Goal: Task Accomplishment & Management: Use online tool/utility

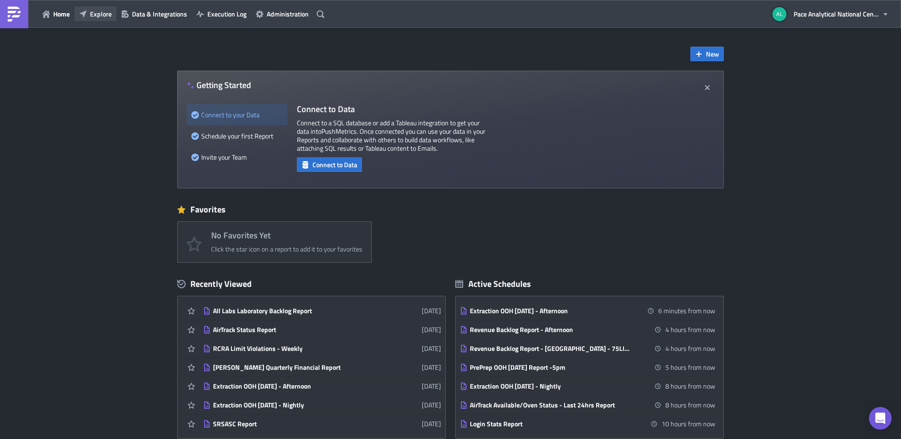
click at [92, 15] on span "Explore" at bounding box center [101, 14] width 22 height 10
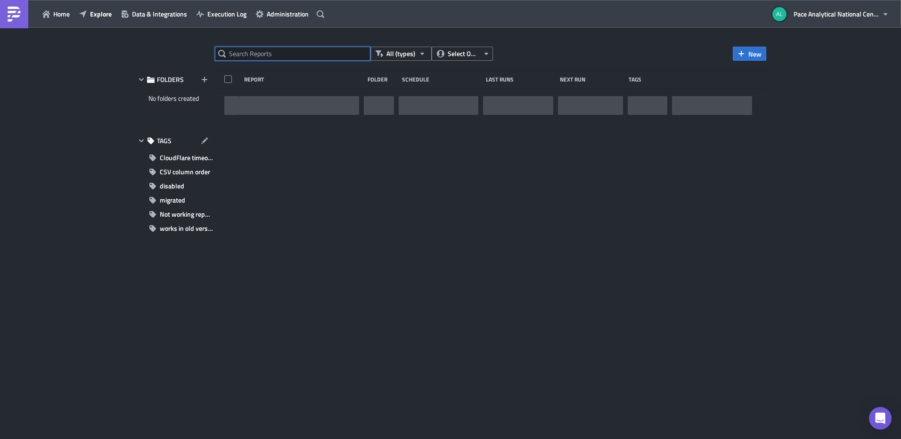
click at [267, 50] on input "text" at bounding box center [293, 54] width 156 height 14
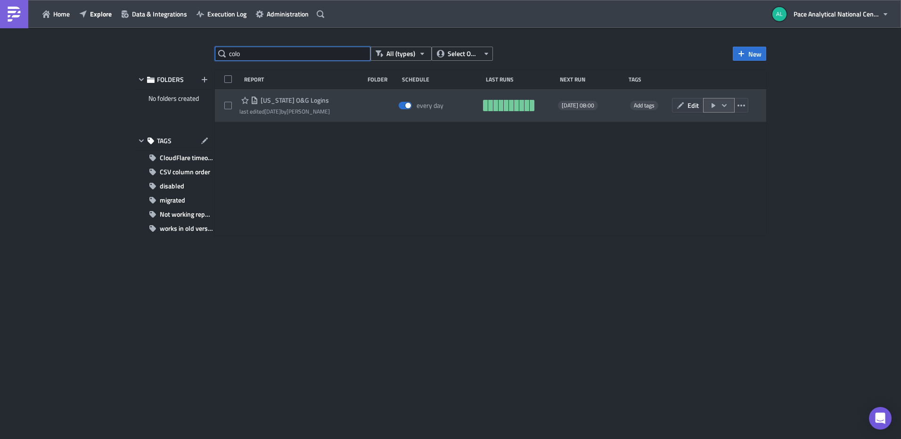
type input "colo"
click at [726, 105] on icon "button" at bounding box center [724, 105] width 5 height 3
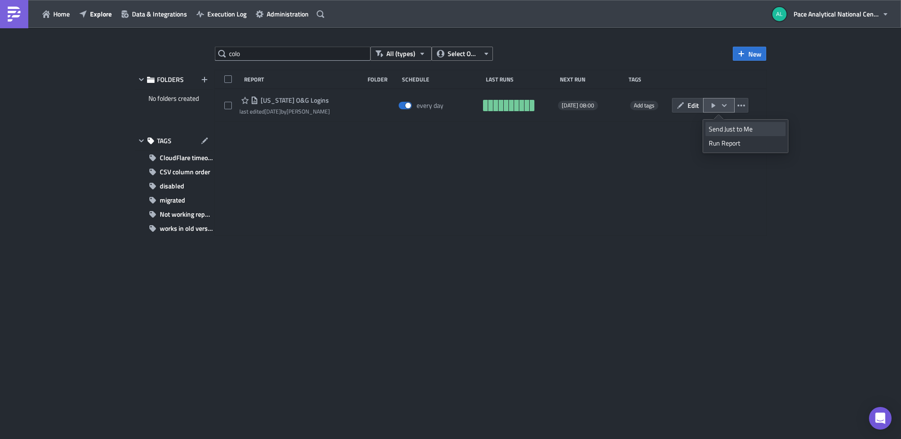
click at [735, 130] on div "Send Just to Me" at bounding box center [746, 128] width 74 height 9
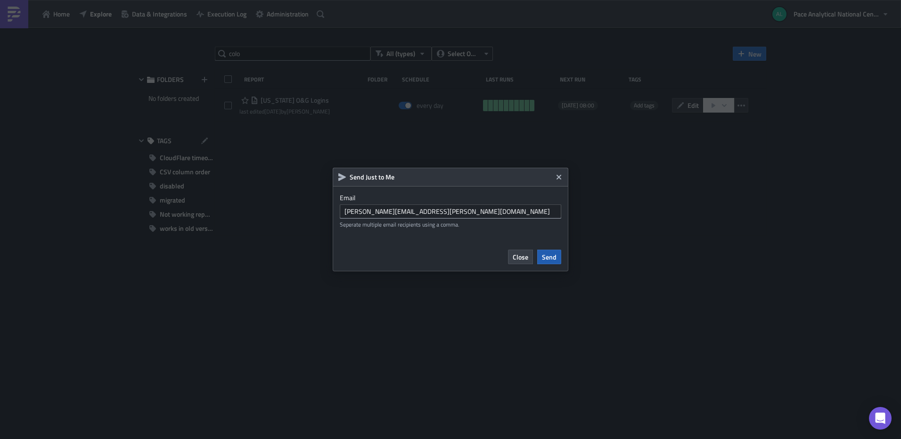
click at [549, 255] on span "Send" at bounding box center [549, 257] width 15 height 10
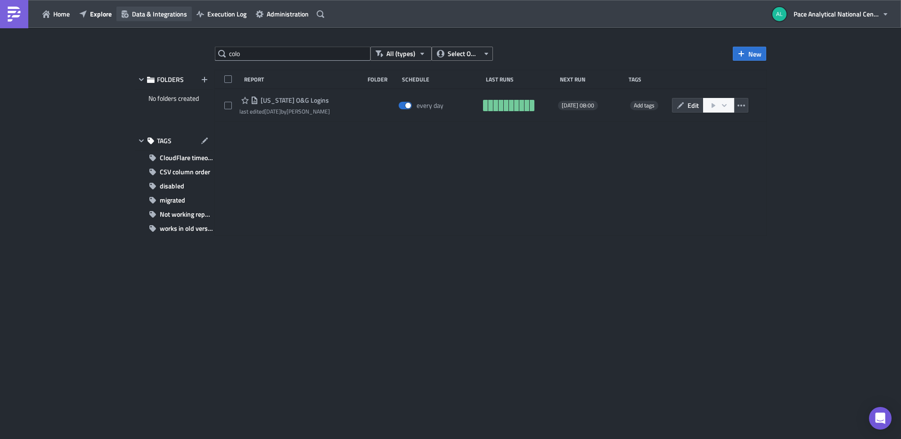
click at [150, 15] on span "Data & Integrations" at bounding box center [159, 14] width 55 height 10
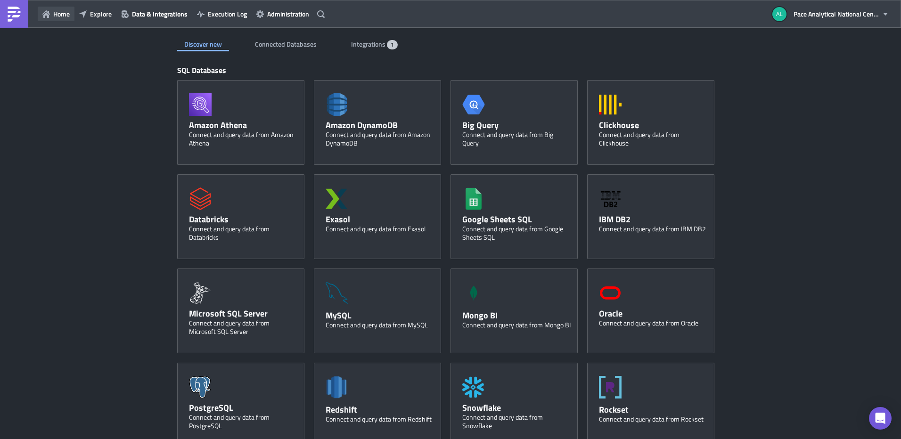
click at [65, 16] on span "Home" at bounding box center [61, 14] width 16 height 10
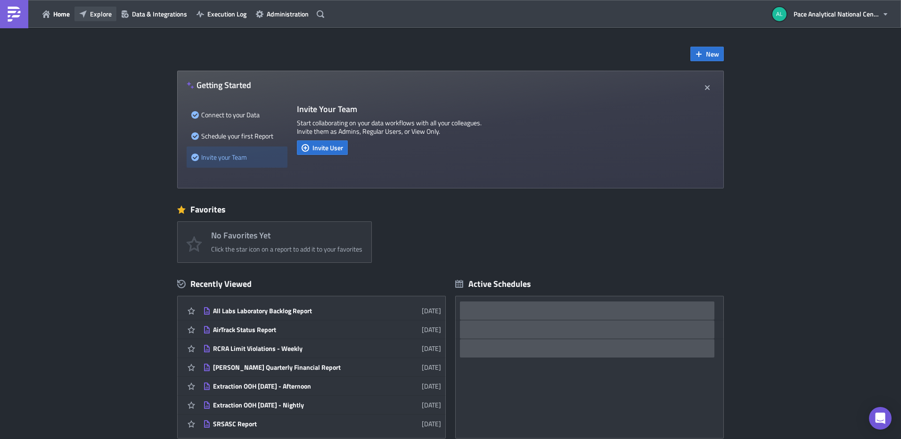
click at [97, 15] on span "Explore" at bounding box center [101, 14] width 22 height 10
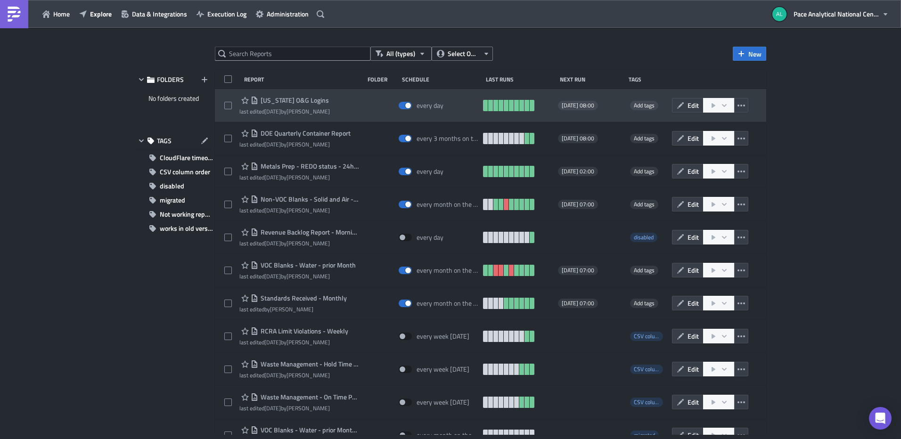
click at [315, 99] on span "[US_STATE] O&G Logins" at bounding box center [293, 100] width 71 height 8
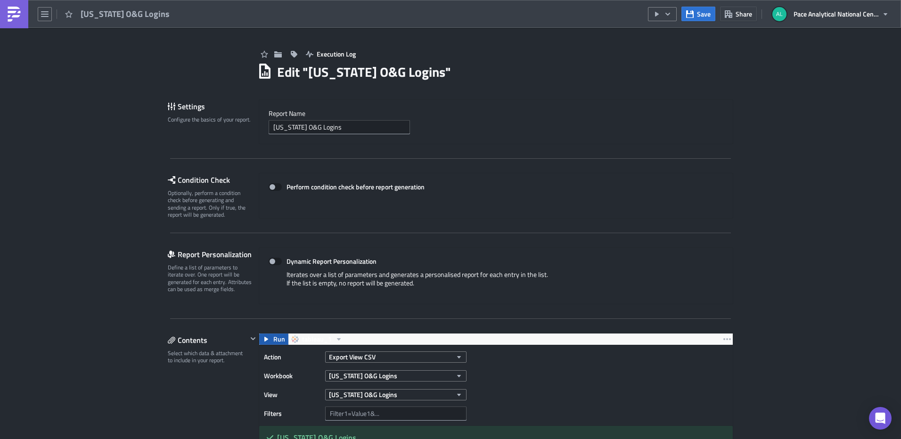
click at [264, 339] on icon "button" at bounding box center [266, 339] width 4 height 5
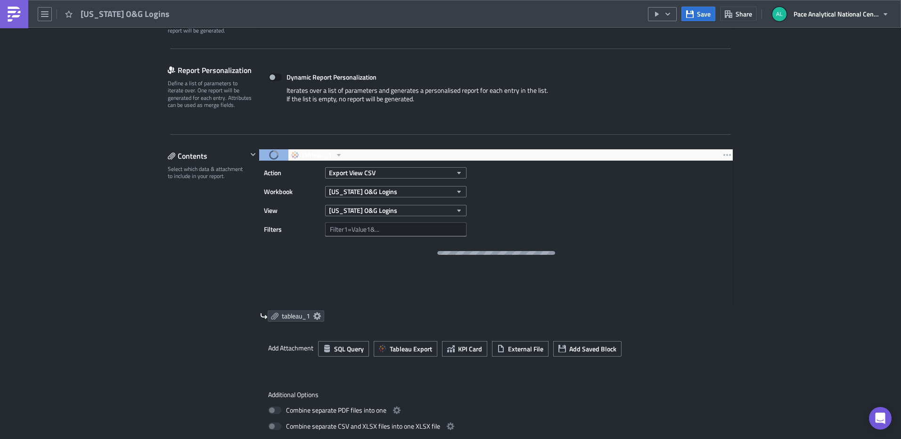
scroll to position [264, 0]
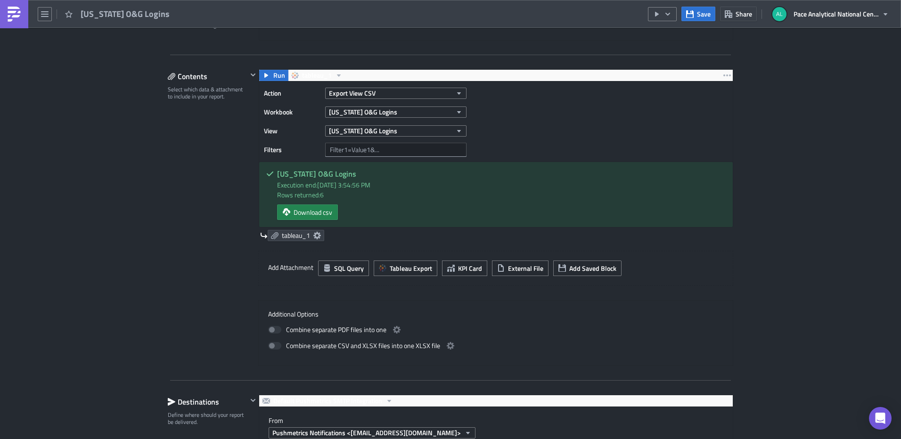
click at [311, 178] on h5 "[US_STATE] O&G Logins" at bounding box center [501, 174] width 449 height 8
click at [301, 212] on span "Download csv" at bounding box center [313, 212] width 39 height 10
click at [170, 202] on div "Contents Select which data & attachment to include in your report." at bounding box center [208, 217] width 80 height 297
click at [457, 112] on icon "button" at bounding box center [459, 112] width 4 height 2
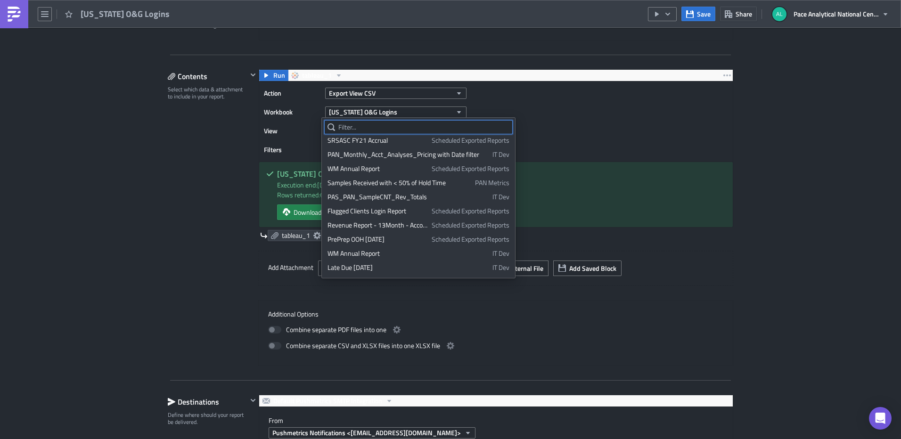
scroll to position [0, 0]
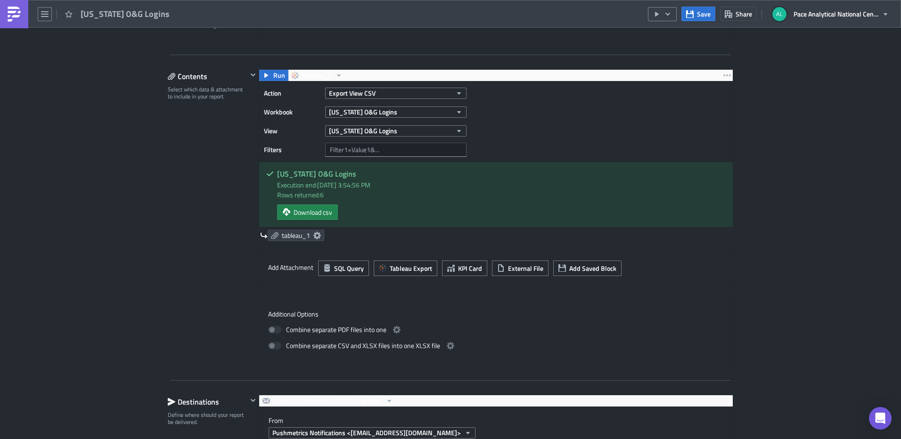
click at [507, 101] on div "Action Export View CSV Workbook [US_STATE] O&G Logins View [US_STATE] O&G Login…" at bounding box center [496, 122] width 474 height 80
click at [722, 79] on button "button" at bounding box center [727, 75] width 11 height 11
click at [588, 98] on div "Action Export View CSV Workbook [US_STATE] O&G Logins View [US_STATE] O&G Login…" at bounding box center [496, 122] width 474 height 80
click at [335, 75] on icon "button" at bounding box center [339, 76] width 8 height 8
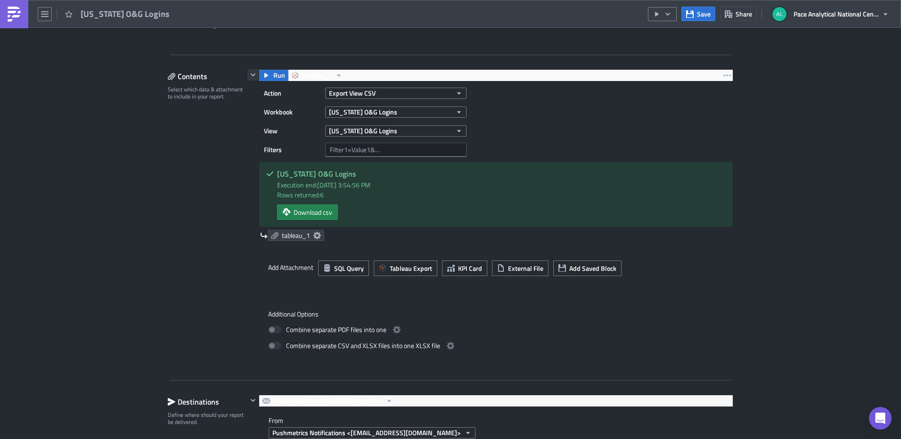
click at [249, 75] on icon "button" at bounding box center [253, 75] width 8 height 8
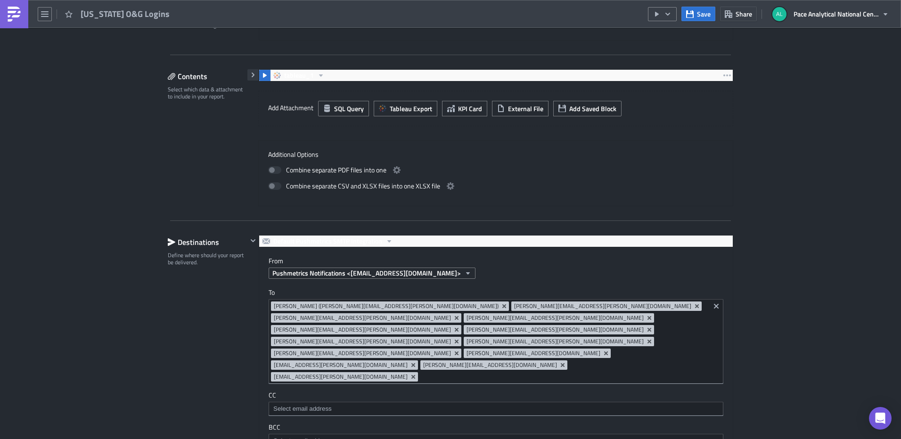
click at [249, 75] on icon "button" at bounding box center [253, 75] width 8 height 8
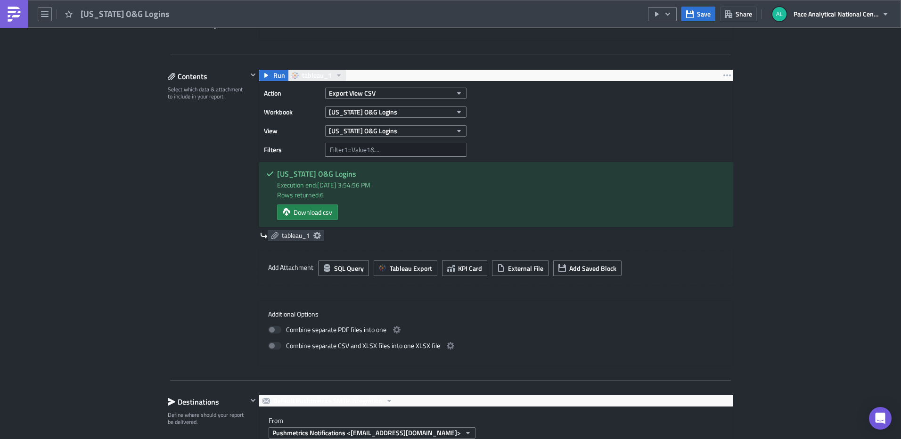
click at [335, 77] on icon "button" at bounding box center [339, 76] width 8 height 8
click at [321, 76] on span "tableau_1" at bounding box center [317, 75] width 30 height 11
click at [418, 91] on button "Export View CSV" at bounding box center [395, 93] width 141 height 11
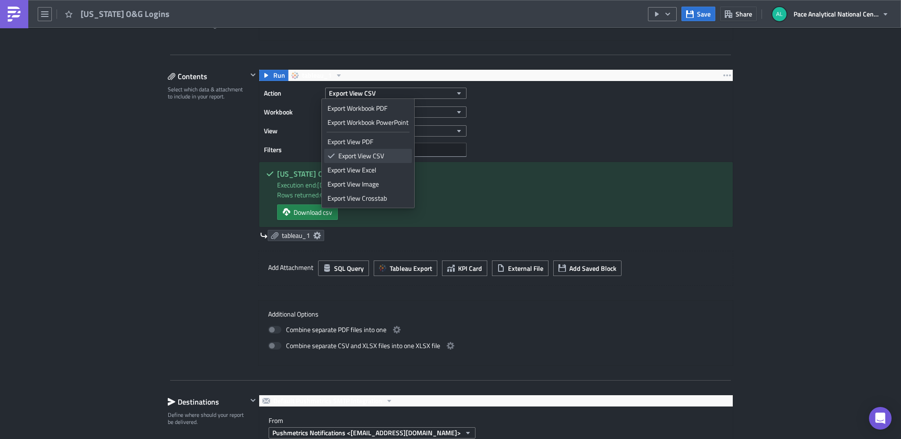
click at [358, 155] on div "Export View CSV" at bounding box center [373, 155] width 70 height 9
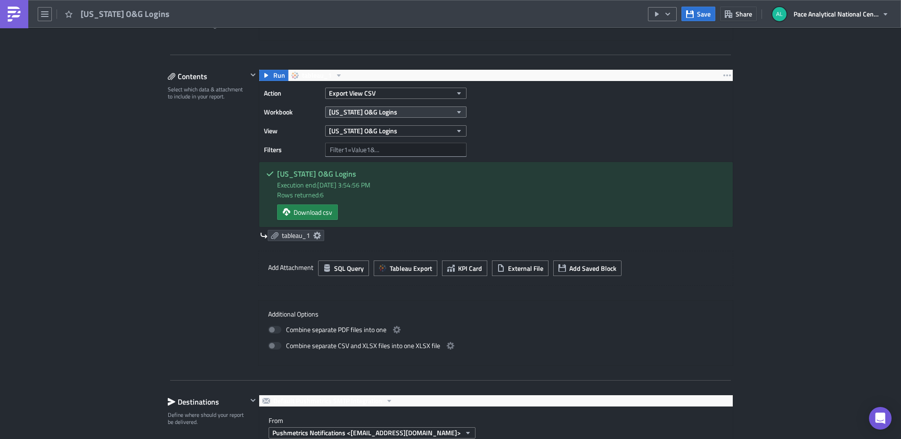
click at [455, 108] on icon "button" at bounding box center [459, 112] width 8 height 8
type input "color"
click at [455, 111] on icon "button" at bounding box center [459, 112] width 8 height 8
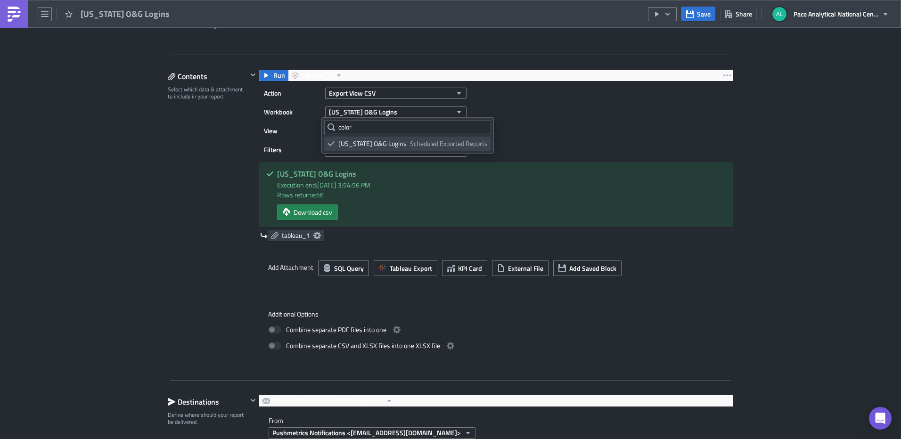
click at [420, 145] on span "Scheduled Exported Reports" at bounding box center [449, 143] width 78 height 9
click at [455, 131] on icon "button" at bounding box center [459, 131] width 8 height 8
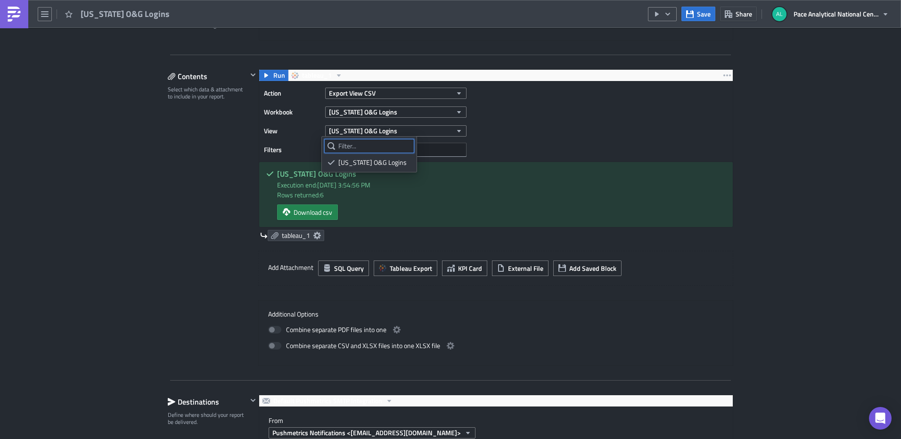
click at [347, 148] on input "text" at bounding box center [369, 146] width 90 height 14
click at [332, 161] on icon at bounding box center [332, 163] width 8 height 8
click at [390, 149] on input "text" at bounding box center [395, 150] width 141 height 14
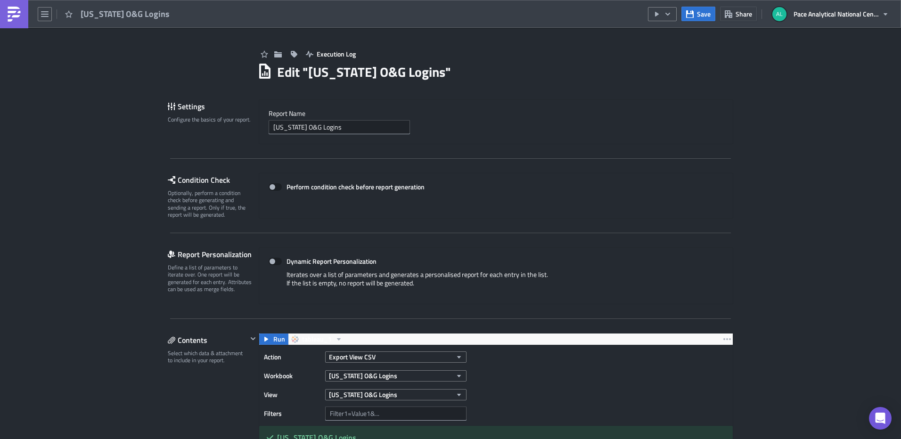
click at [642, 60] on div "Execution Log" at bounding box center [495, 44] width 476 height 33
click at [46, 15] on icon "button" at bounding box center [45, 14] width 8 height 8
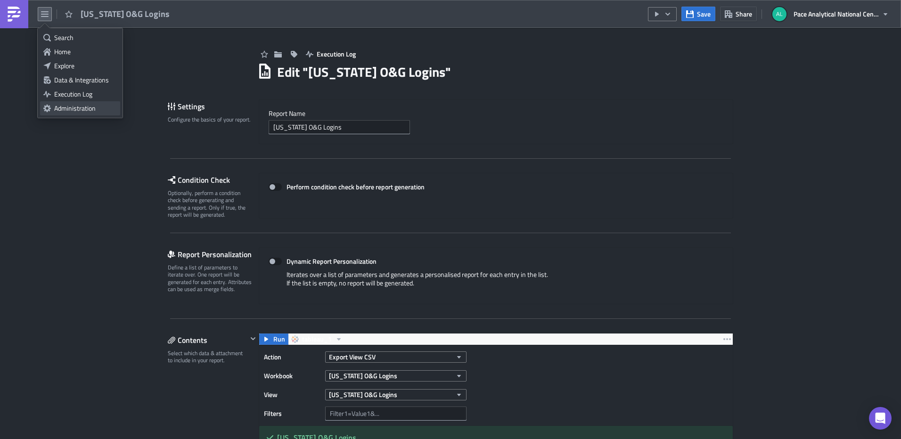
click at [69, 110] on div "Administration" at bounding box center [85, 108] width 63 height 9
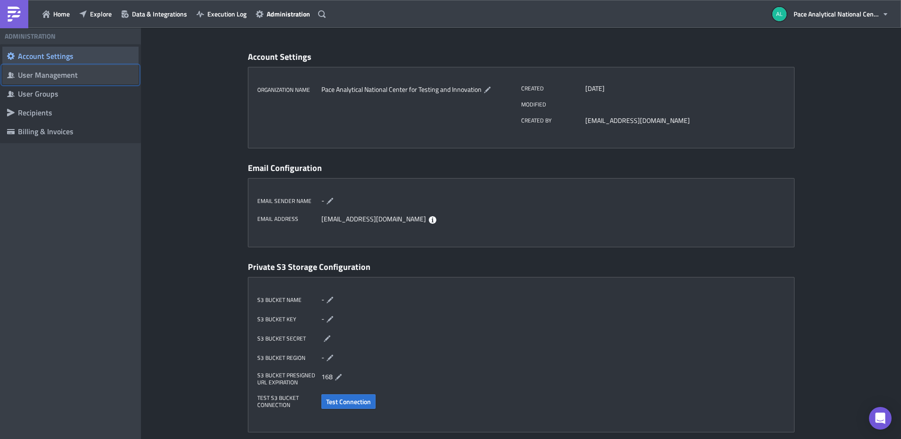
click at [47, 74] on div "User Management" at bounding box center [76, 74] width 116 height 9
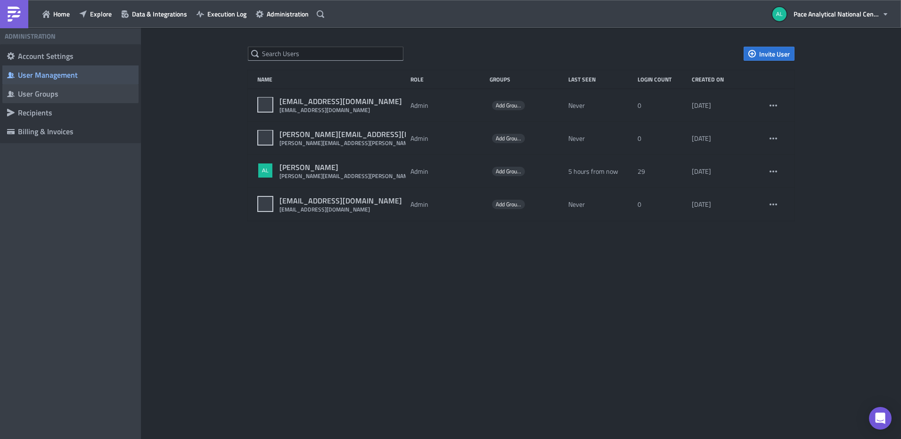
click at [38, 96] on div "User Groups" at bounding box center [76, 93] width 116 height 9
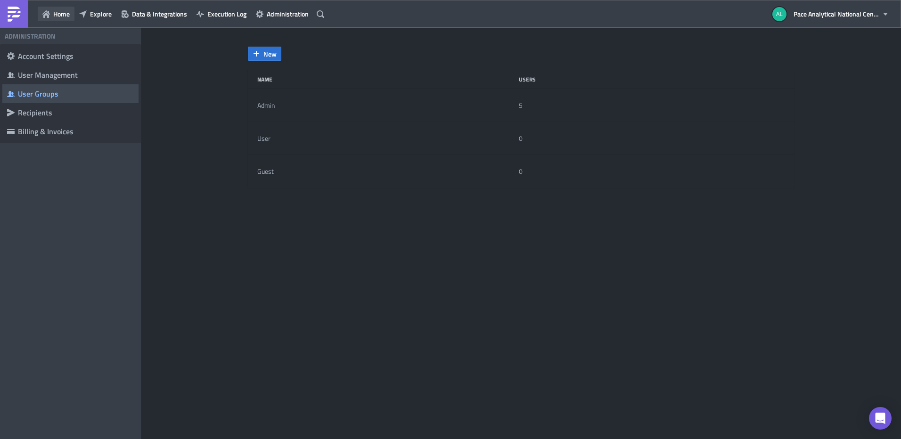
click at [59, 12] on span "Home" at bounding box center [61, 14] width 16 height 10
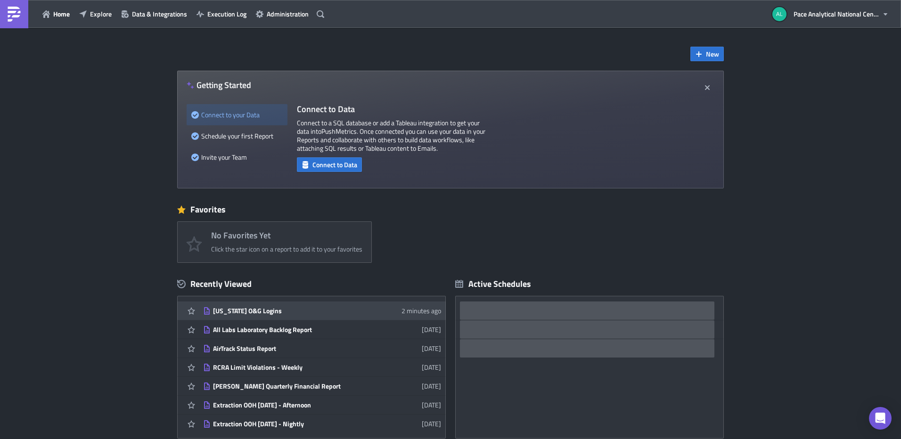
click at [255, 311] on div "[US_STATE] O&G Logins" at bounding box center [295, 311] width 165 height 8
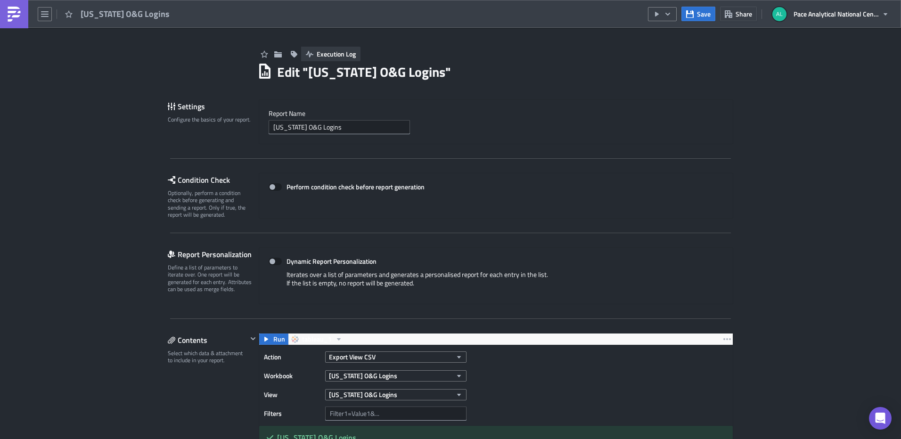
click at [324, 59] on button "Execution Log" at bounding box center [330, 54] width 59 height 15
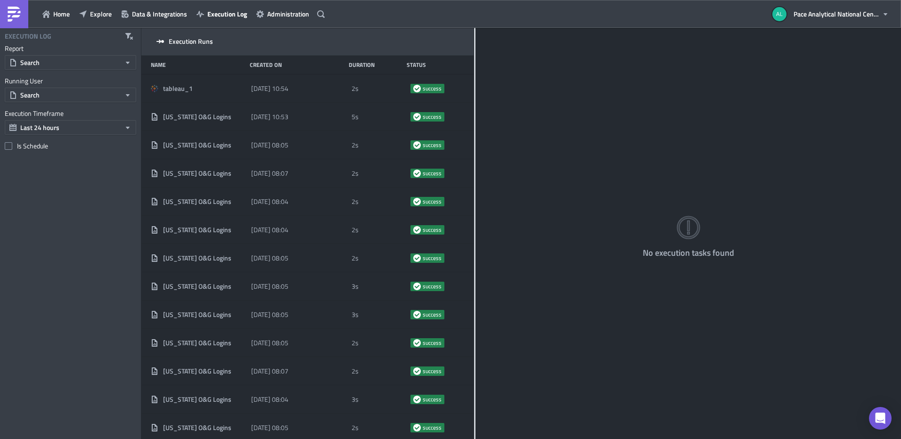
drag, startPoint x: 293, startPoint y: 109, endPoint x: 474, endPoint y: 113, distance: 181.0
click at [474, 113] on div at bounding box center [474, 234] width 1 height 413
click at [95, 13] on span "Explore" at bounding box center [101, 14] width 22 height 10
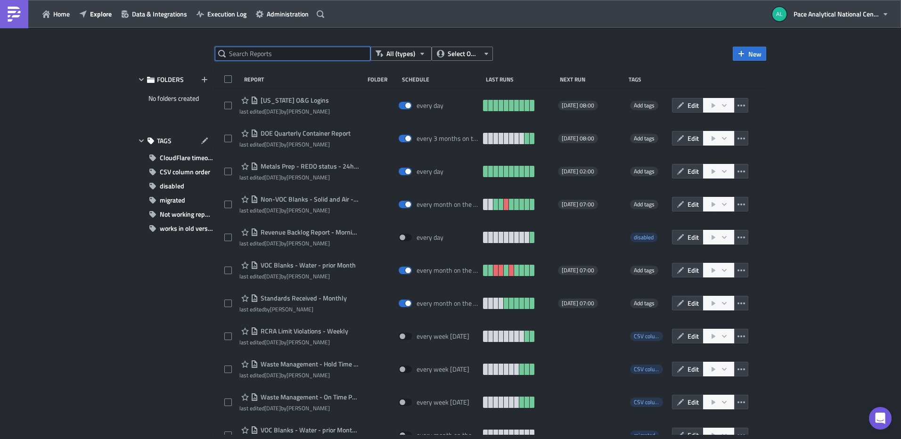
click at [267, 54] on input "text" at bounding box center [293, 54] width 156 height 14
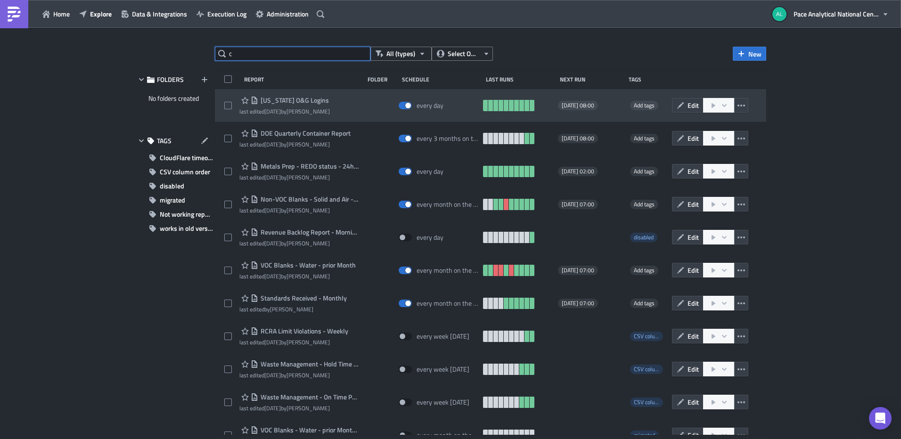
type input "c"
click at [278, 103] on span "[US_STATE] O&G Logins" at bounding box center [293, 100] width 71 height 8
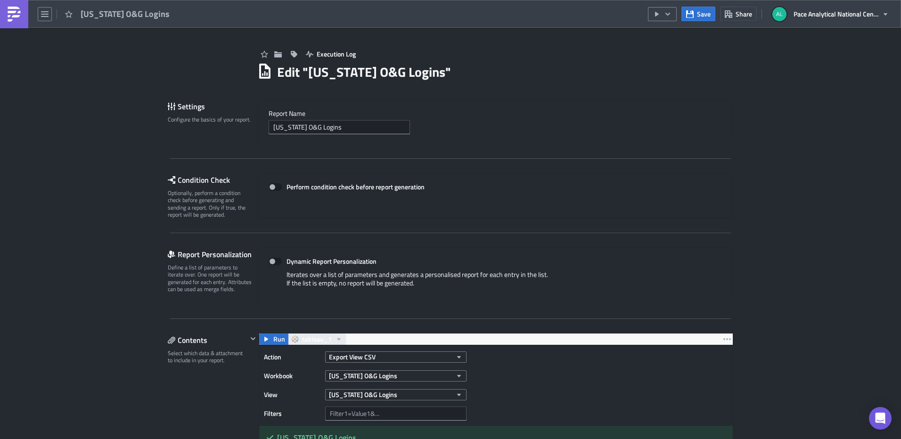
click at [329, 340] on button "tableau_1" at bounding box center [317, 339] width 58 height 11
click at [305, 356] on div "tableau_1" at bounding box center [333, 354] width 67 height 9
click at [46, 14] on icon "button" at bounding box center [45, 14] width 8 height 6
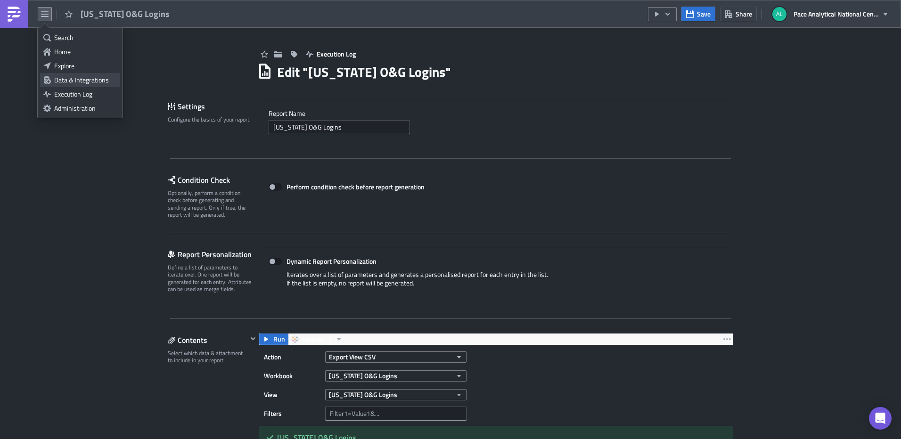
click at [71, 78] on div "Data & Integrations" at bounding box center [85, 79] width 63 height 9
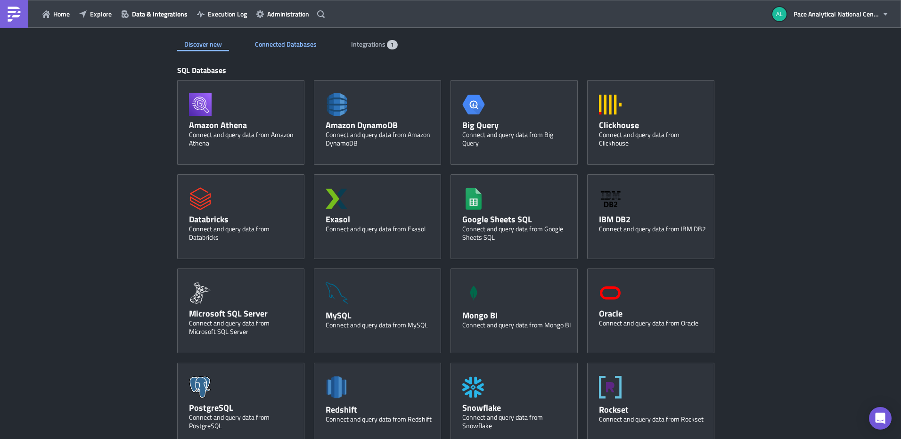
click at [286, 39] on span "Connected Databases" at bounding box center [286, 44] width 63 height 10
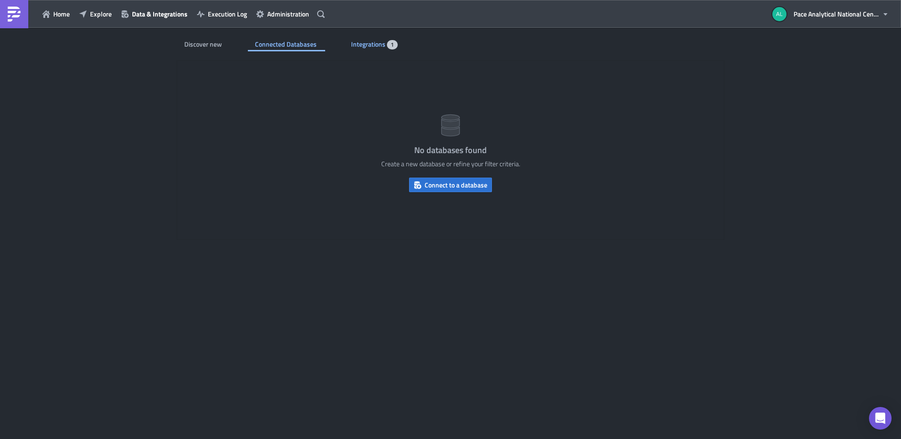
click at [379, 41] on span "Integrations" at bounding box center [369, 44] width 36 height 10
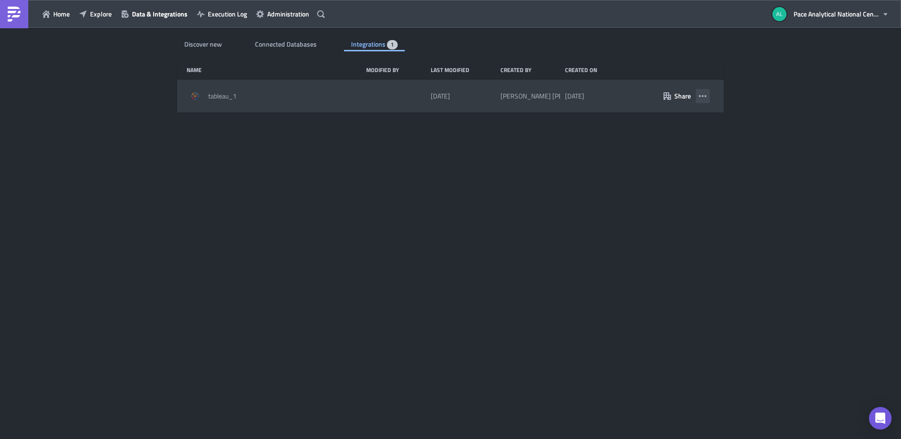
click at [704, 95] on icon "button" at bounding box center [703, 96] width 8 height 8
click at [260, 90] on div "tableau_1" at bounding box center [274, 96] width 175 height 17
click at [225, 96] on span "tableau_1" at bounding box center [222, 96] width 28 height 8
click at [186, 99] on div "tableau_1 3 days ago Albert Rios 5 months ago Share" at bounding box center [450, 96] width 547 height 33
click at [321, 96] on div "tableau_1" at bounding box center [274, 96] width 175 height 17
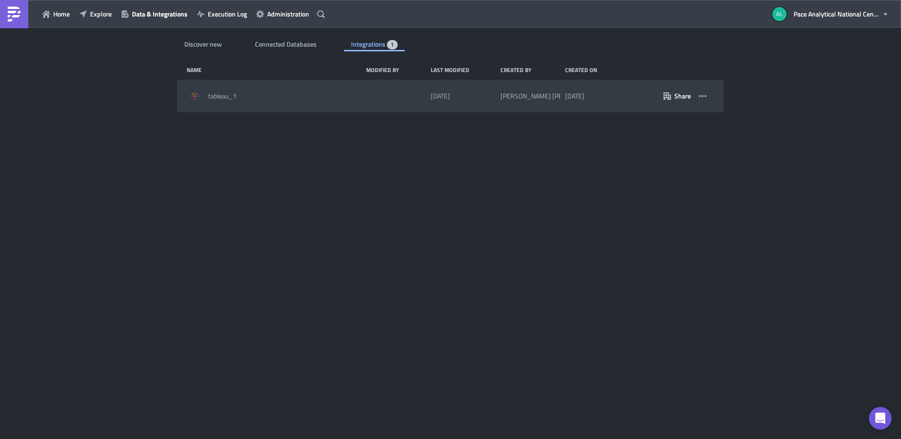
click at [462, 104] on div "[DATE]" at bounding box center [463, 96] width 65 height 17
click at [516, 103] on div "Albert Rios" at bounding box center [531, 96] width 60 height 17
click at [583, 94] on time "[DATE]" at bounding box center [574, 96] width 19 height 8
click at [217, 97] on span "tableau_1" at bounding box center [222, 96] width 28 height 8
click at [188, 99] on div at bounding box center [195, 96] width 17 height 17
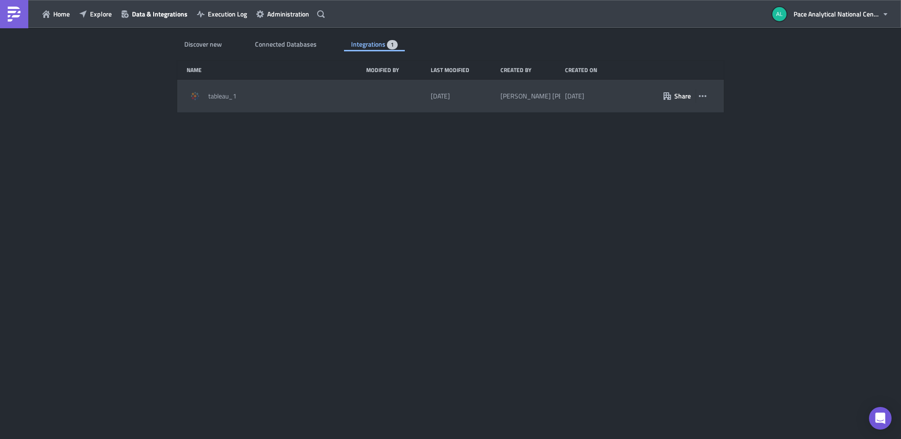
click at [217, 97] on span "tableau_1" at bounding box center [222, 96] width 28 height 8
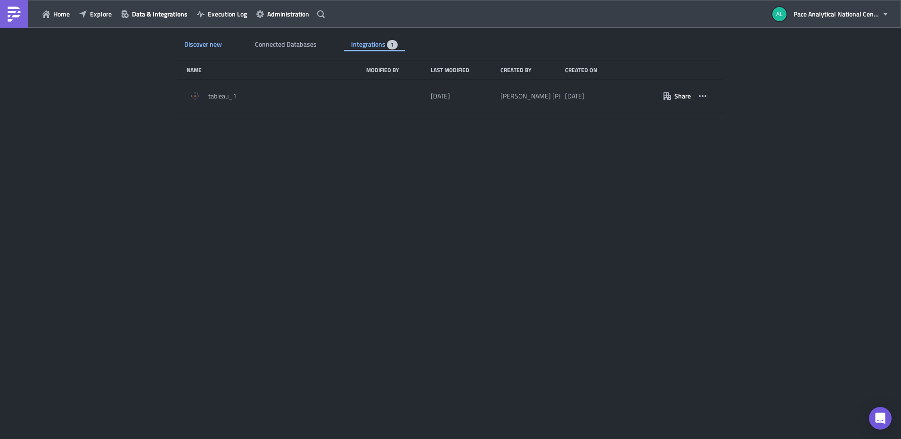
click at [200, 41] on div "Discover new" at bounding box center [203, 44] width 52 height 14
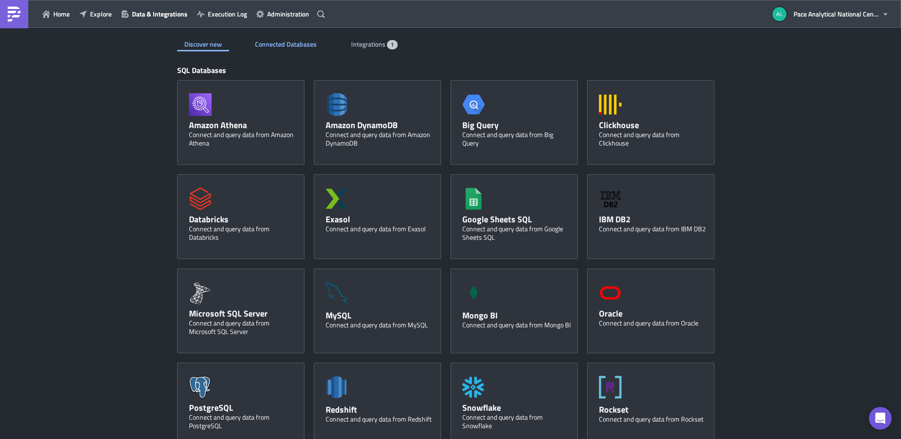
click at [275, 42] on span "Connected Databases" at bounding box center [286, 44] width 63 height 10
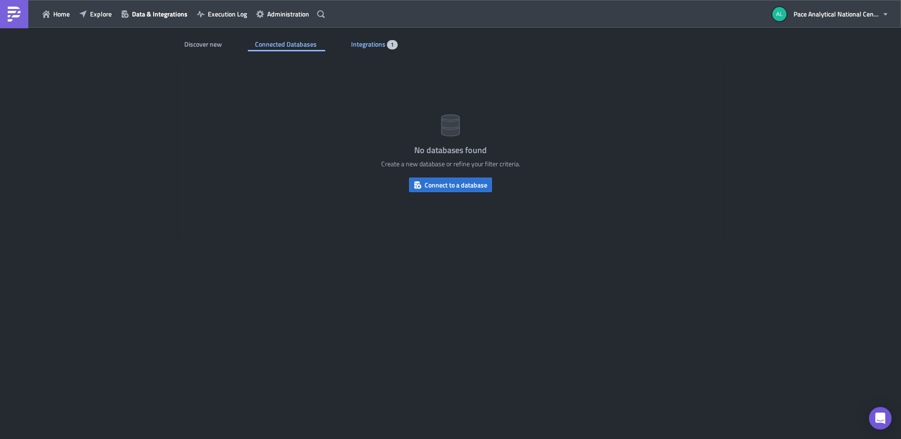
click at [355, 45] on span "Integrations" at bounding box center [369, 44] width 36 height 10
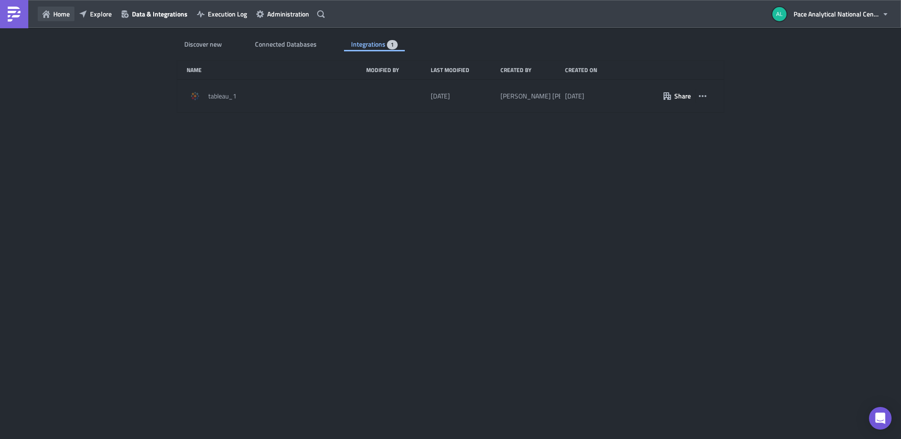
click at [50, 14] on button "Home" at bounding box center [56, 14] width 37 height 15
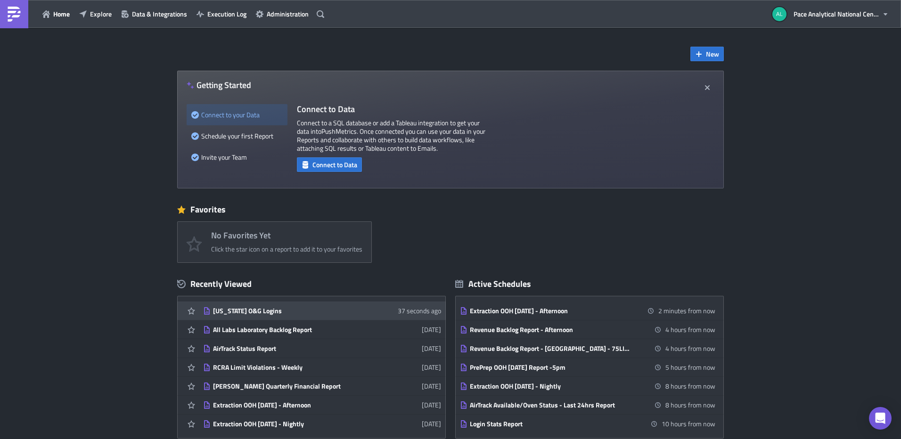
click at [244, 312] on div "[US_STATE] O&G Logins" at bounding box center [295, 311] width 165 height 8
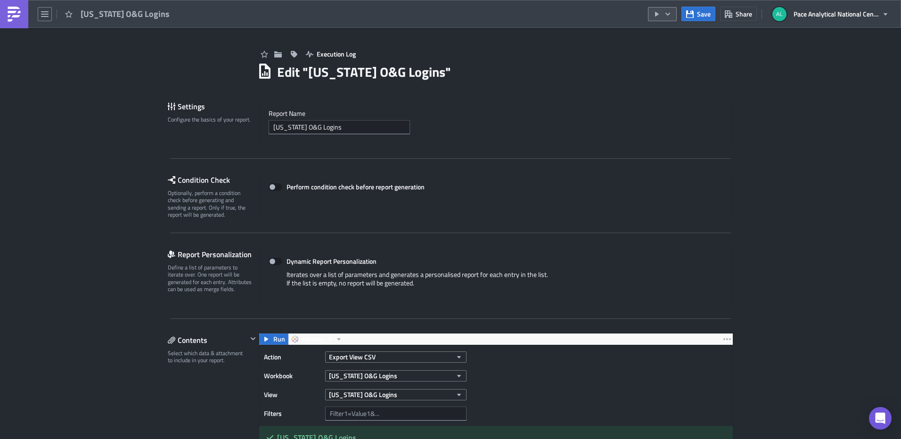
click at [669, 8] on button "button" at bounding box center [662, 14] width 29 height 14
click at [682, 37] on div "Send Just to Me" at bounding box center [691, 37] width 74 height 9
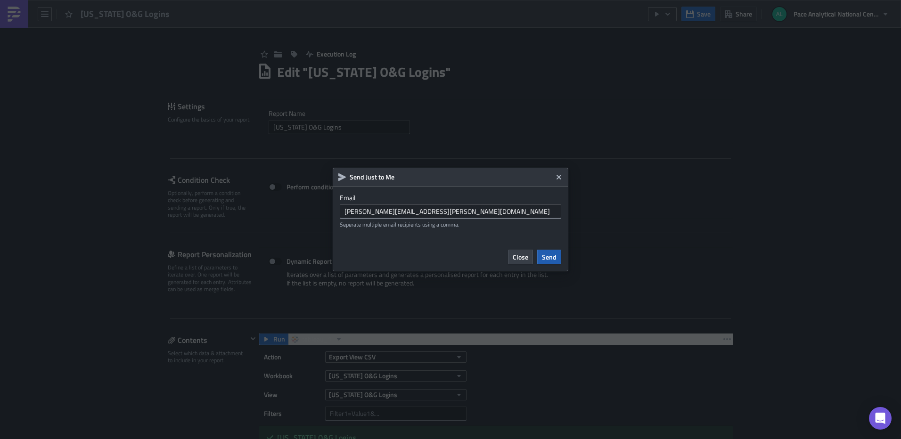
click at [552, 256] on span "Send" at bounding box center [549, 257] width 15 height 10
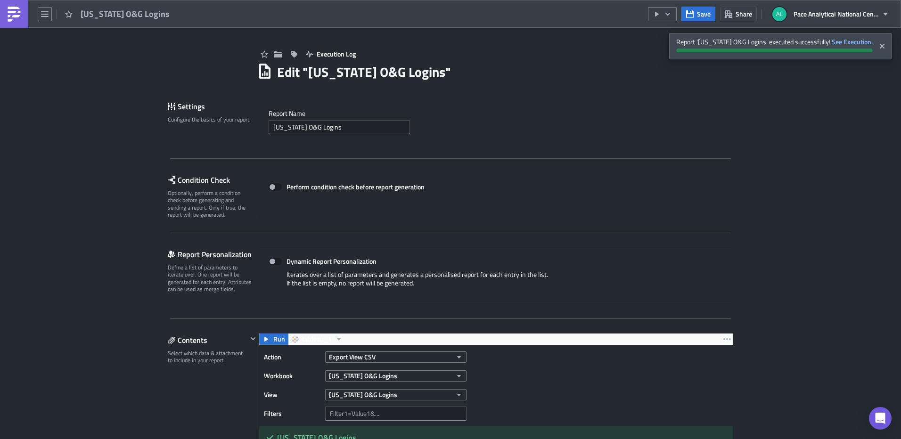
click at [846, 44] on strong "See Execution." at bounding box center [852, 42] width 41 height 10
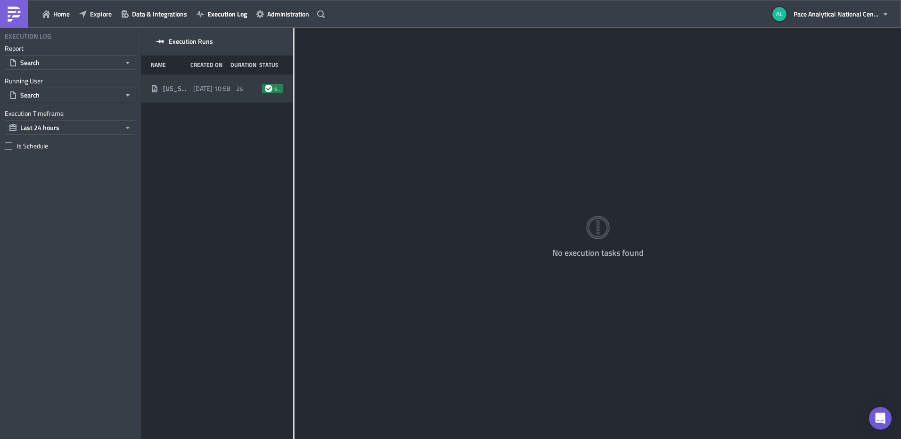
click at [177, 89] on span "[US_STATE] O&G Logins" at bounding box center [175, 88] width 25 height 8
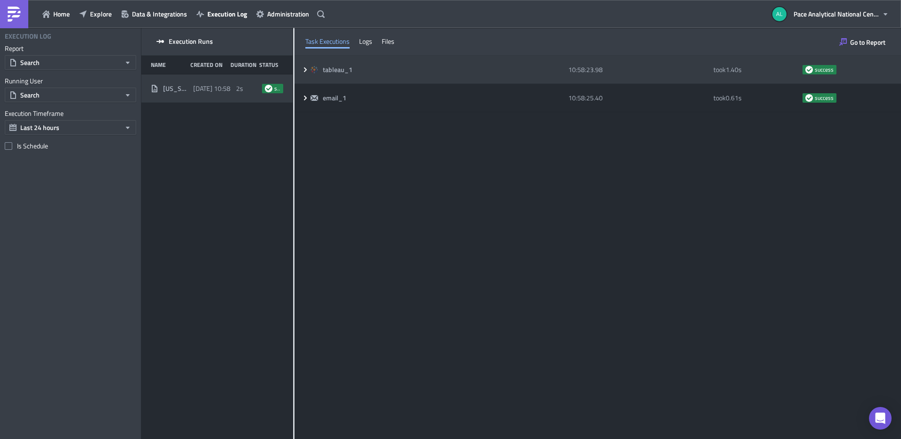
click at [304, 71] on icon at bounding box center [306, 70] width 8 height 8
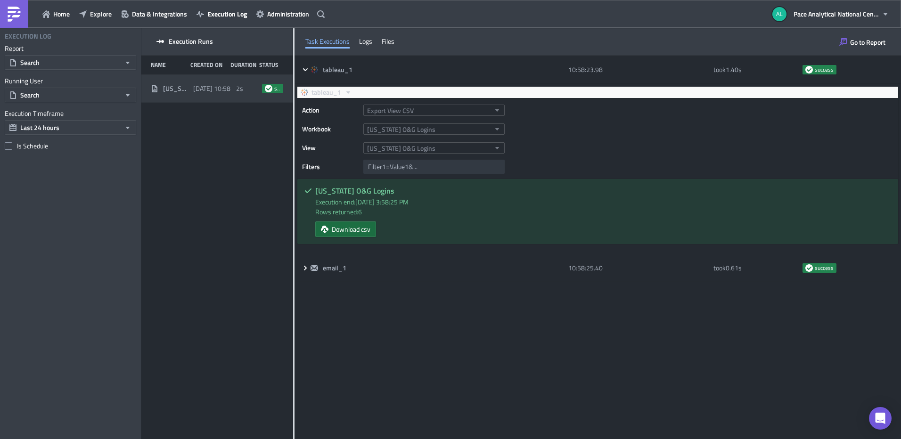
click at [339, 227] on span "Download csv" at bounding box center [351, 229] width 39 height 10
click at [536, 22] on div "Home Explore Data & Integrations Execution Log Administration Pace Analytical N…" at bounding box center [450, 14] width 901 height 28
click at [392, 41] on div "Files" at bounding box center [388, 41] width 13 height 14
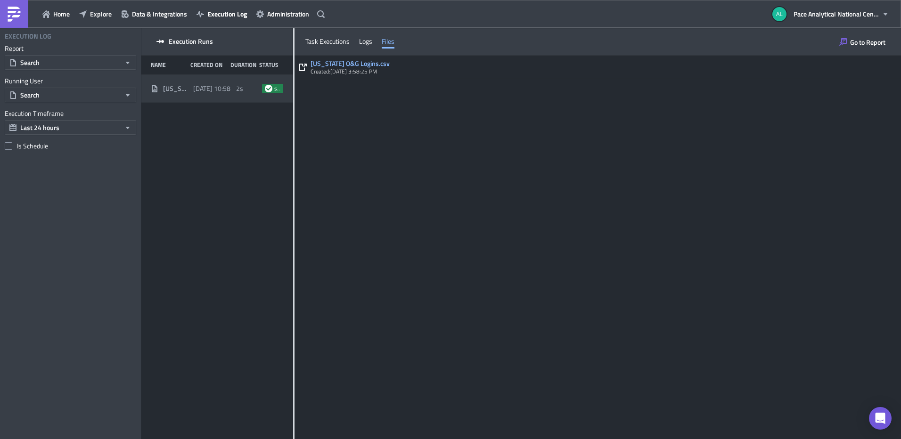
click at [377, 41] on div "Task Executions Logs Files" at bounding box center [598, 42] width 607 height 28
click at [362, 42] on div "Logs" at bounding box center [365, 41] width 13 height 14
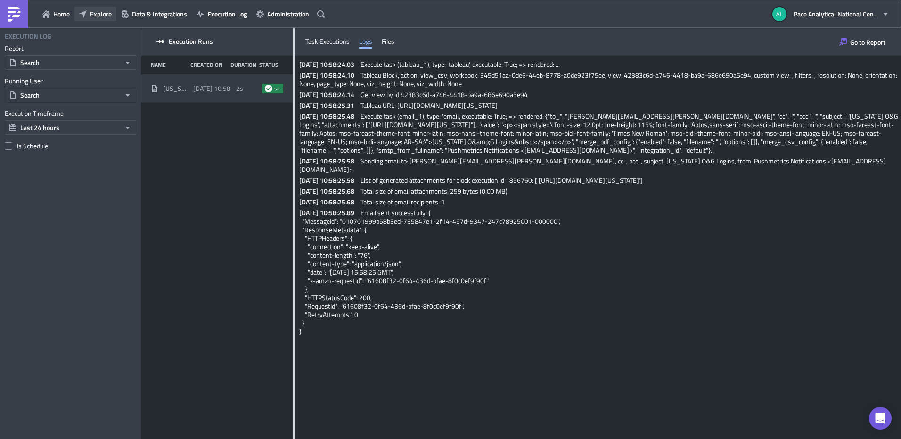
click at [98, 13] on span "Explore" at bounding box center [101, 14] width 22 height 10
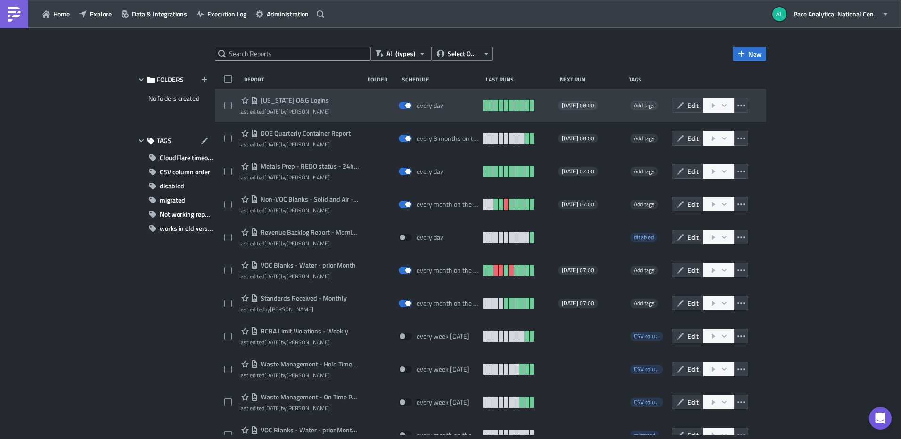
click at [301, 105] on div "[US_STATE] O&G Logins" at bounding box center [284, 100] width 90 height 11
click at [283, 100] on span "[US_STATE] O&G Logins" at bounding box center [293, 100] width 71 height 8
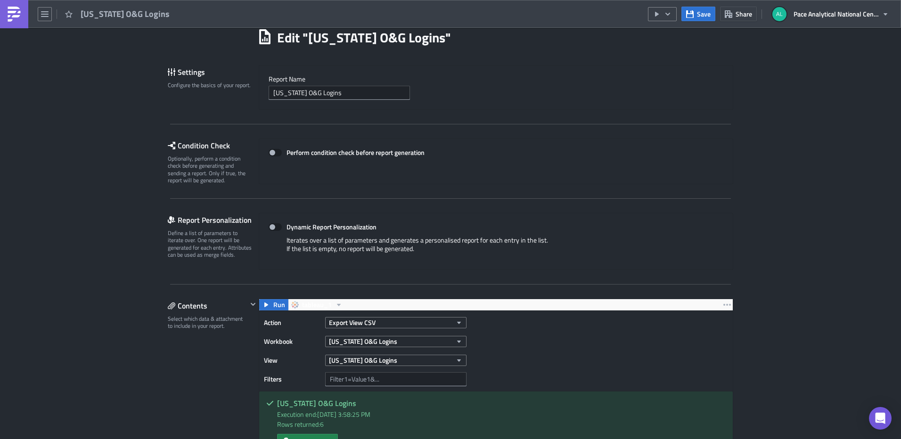
scroll to position [182, 0]
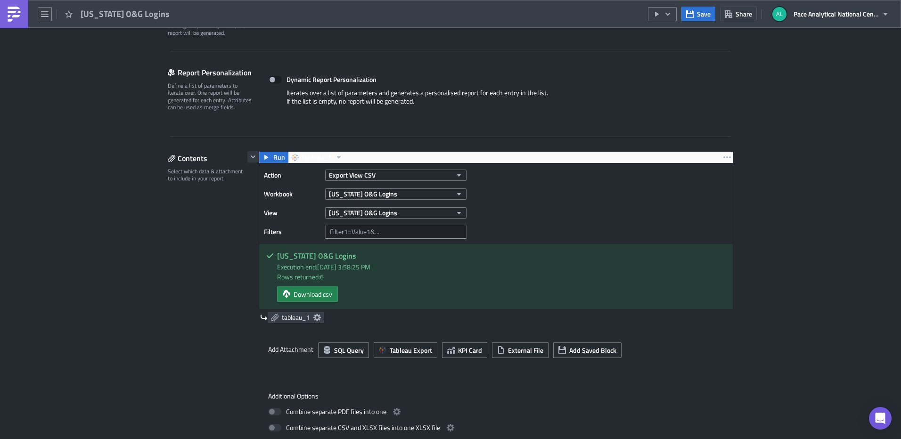
click at [251, 157] on icon "button" at bounding box center [253, 157] width 5 height 3
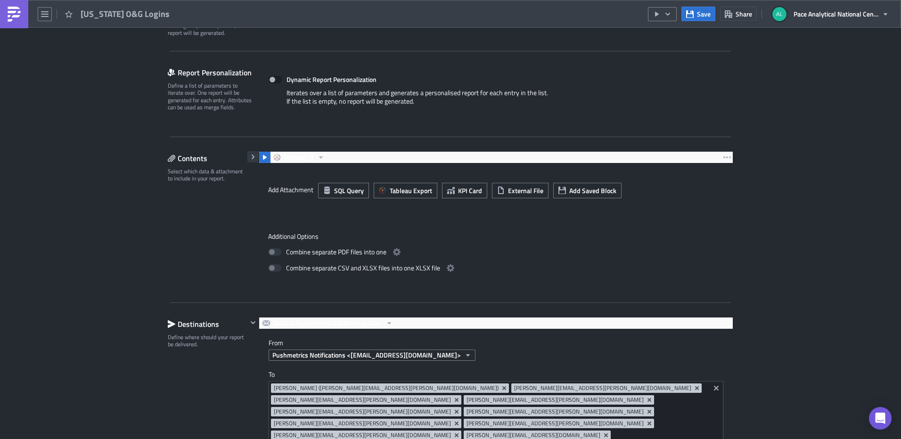
click at [249, 157] on icon "button" at bounding box center [253, 157] width 8 height 8
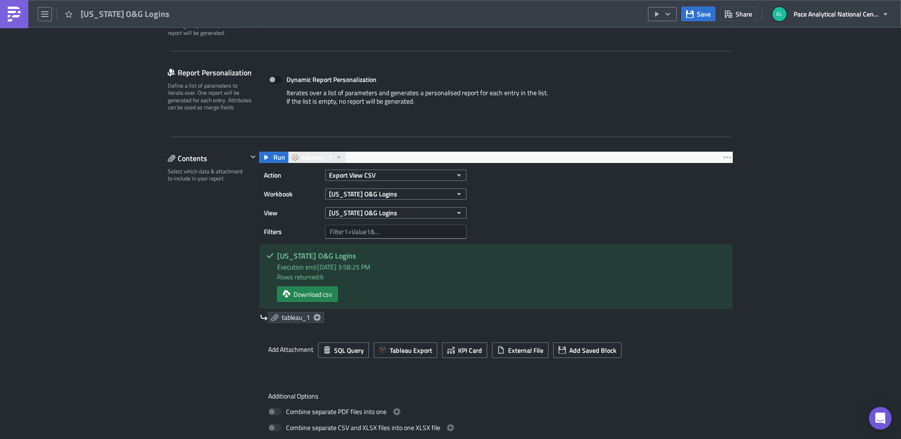
click at [335, 157] on icon "button" at bounding box center [339, 158] width 8 height 8
click at [309, 172] on div "tableau_1" at bounding box center [333, 172] width 67 height 9
click at [723, 156] on icon "button" at bounding box center [727, 158] width 8 height 8
click at [400, 350] on span "Tableau Export" at bounding box center [411, 350] width 42 height 10
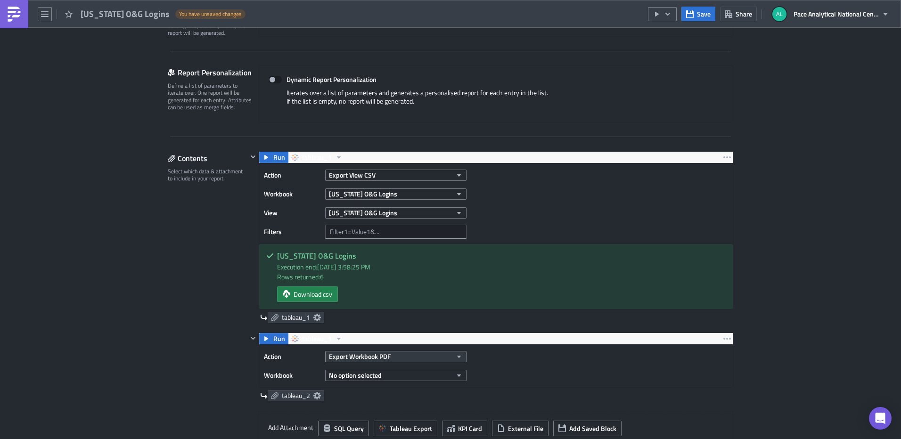
click at [421, 358] on button "Export Workbook PDF" at bounding box center [395, 356] width 141 height 11
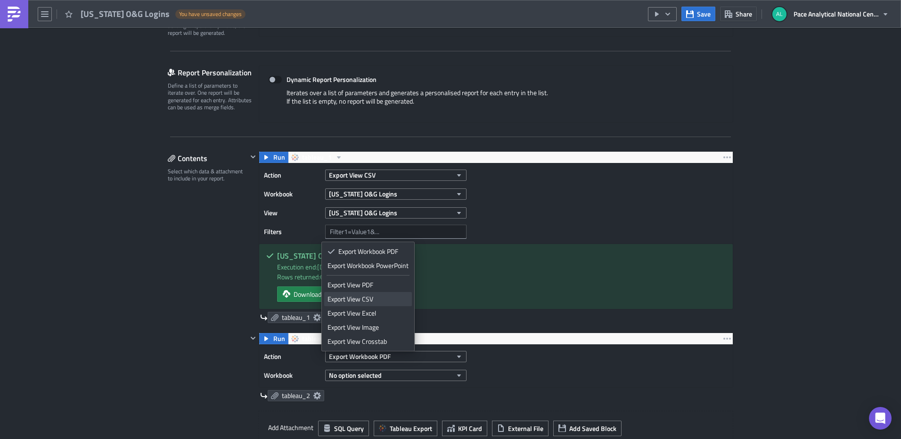
click at [370, 297] on div "Export View CSV" at bounding box center [368, 299] width 81 height 9
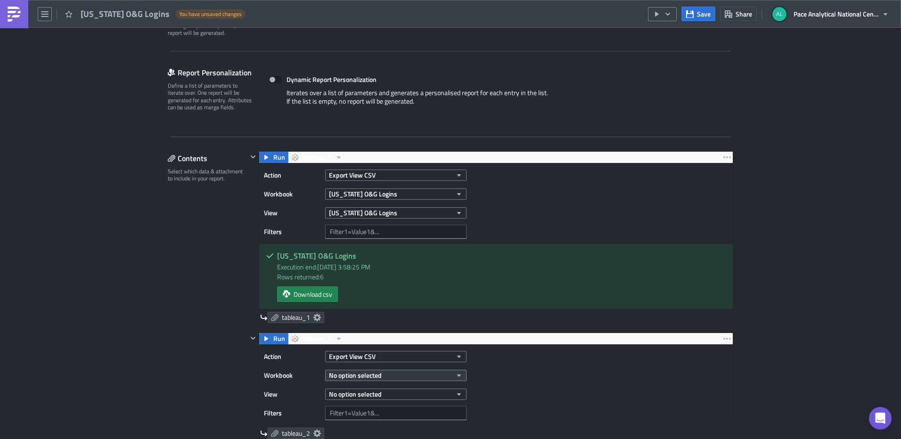
click at [419, 374] on button "No option selected" at bounding box center [395, 375] width 141 height 11
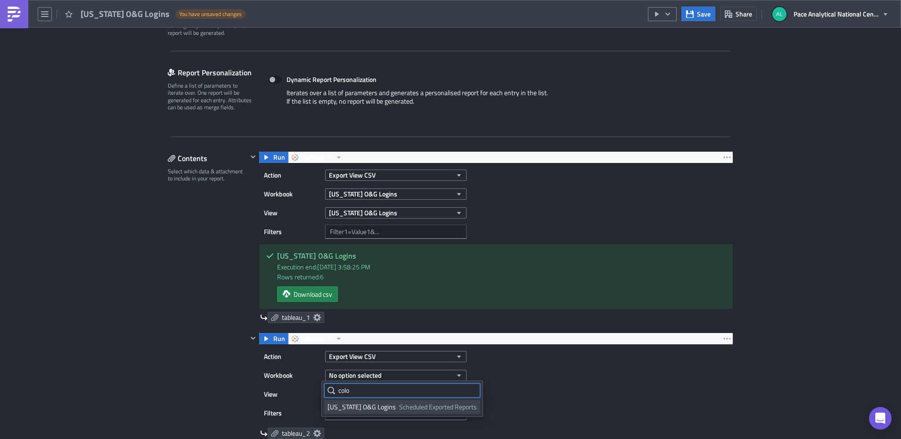
type input "colo"
click at [418, 407] on span "Scheduled Exported Reports" at bounding box center [438, 407] width 78 height 9
click at [425, 394] on button "No option selected" at bounding box center [395, 394] width 141 height 11
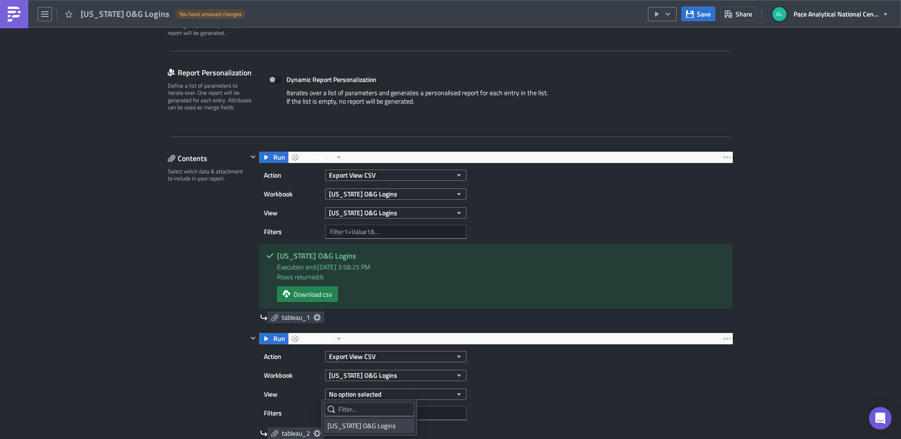
click at [345, 429] on div "[US_STATE] O&G Logins" at bounding box center [369, 425] width 83 height 9
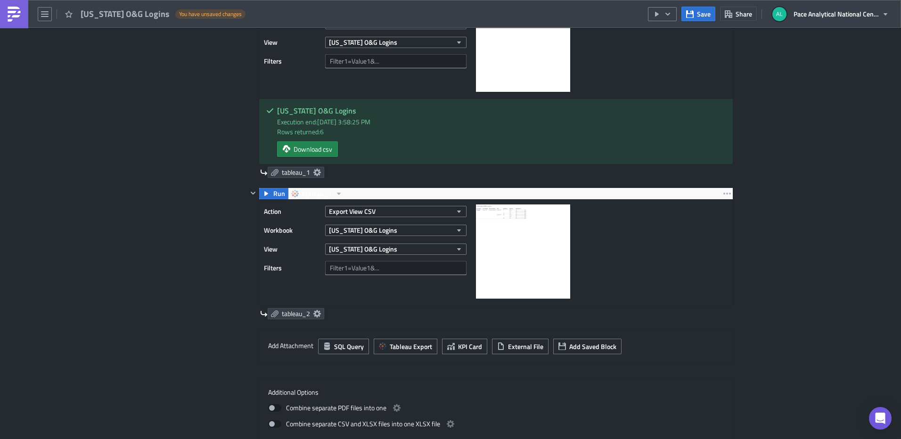
scroll to position [354, 0]
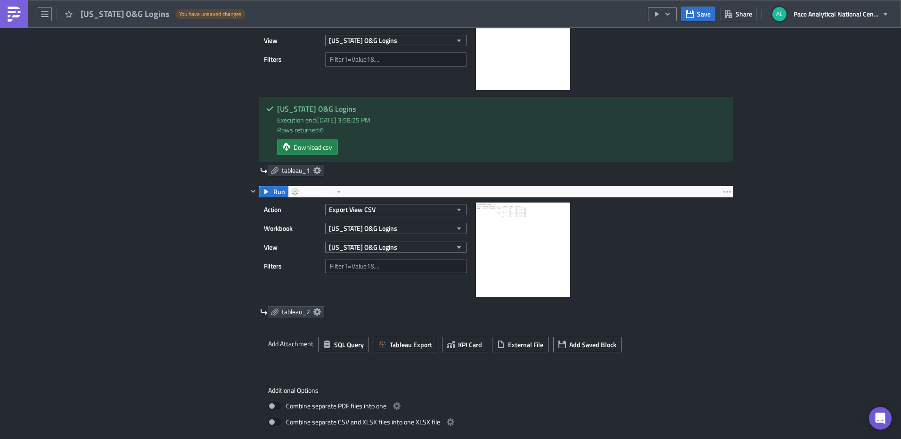
click at [501, 226] on img at bounding box center [523, 250] width 94 height 94
click at [504, 231] on img at bounding box center [523, 250] width 94 height 94
click at [264, 191] on icon "button" at bounding box center [266, 191] width 4 height 5
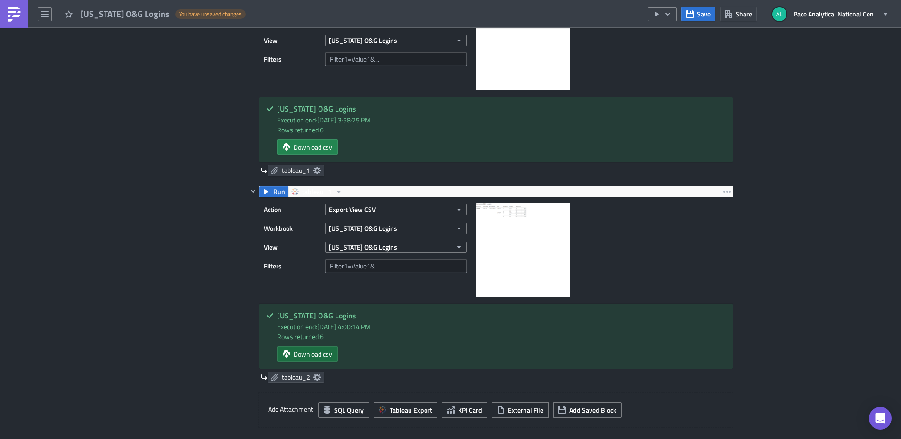
click at [302, 354] on span "Download csv" at bounding box center [313, 354] width 39 height 10
click at [379, 58] on input "text" at bounding box center [395, 59] width 141 height 14
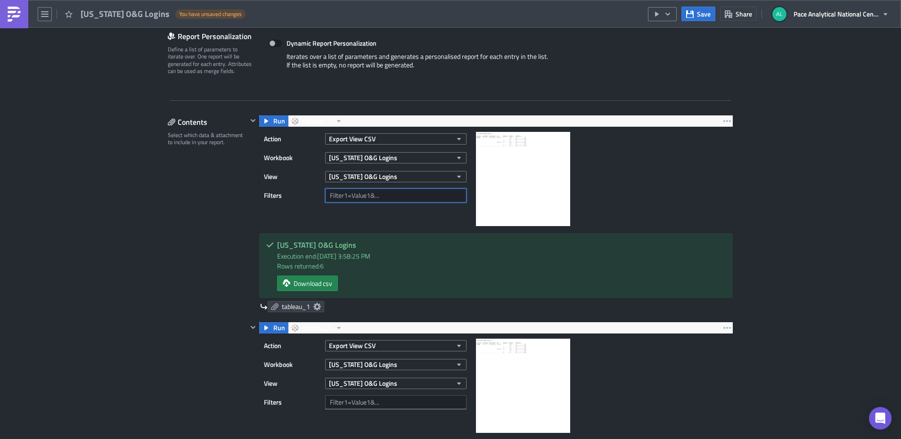
scroll to position [257, 0]
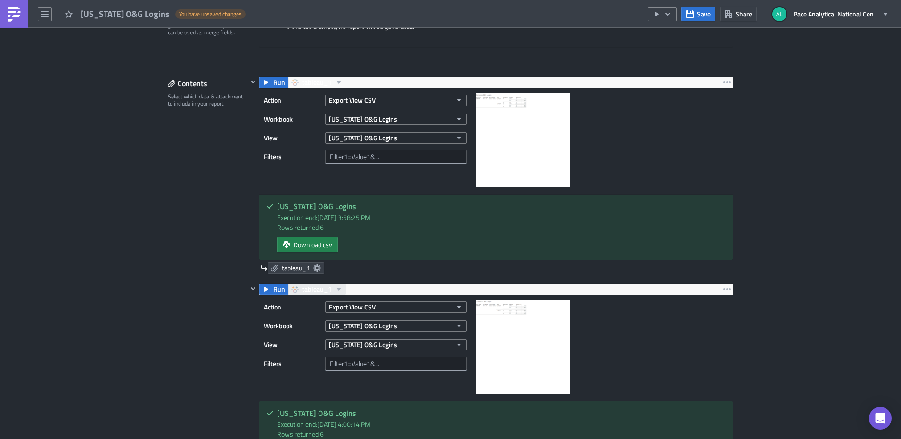
click at [335, 289] on icon "button" at bounding box center [339, 290] width 8 height 8
click at [264, 288] on icon "button" at bounding box center [266, 289] width 4 height 5
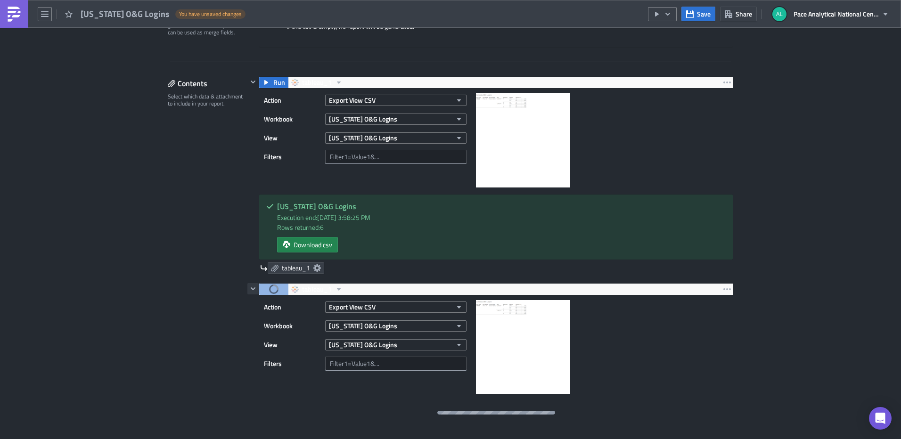
click at [251, 288] on icon "button" at bounding box center [253, 289] width 5 height 3
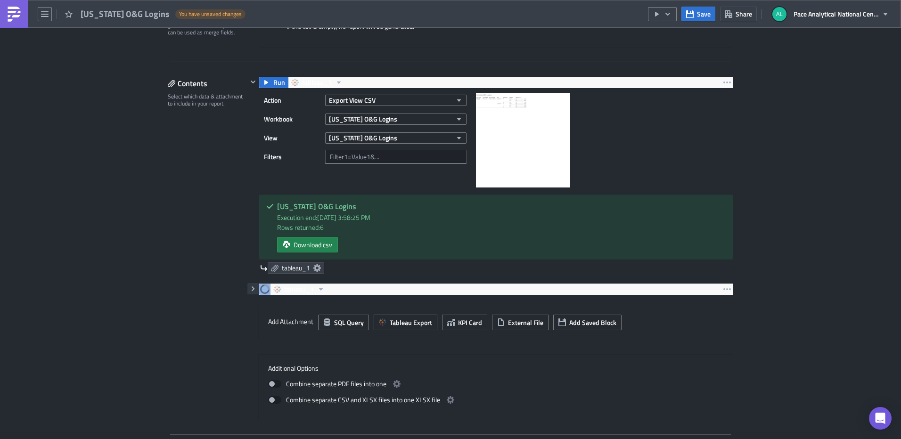
click at [251, 288] on icon "button" at bounding box center [253, 289] width 8 height 8
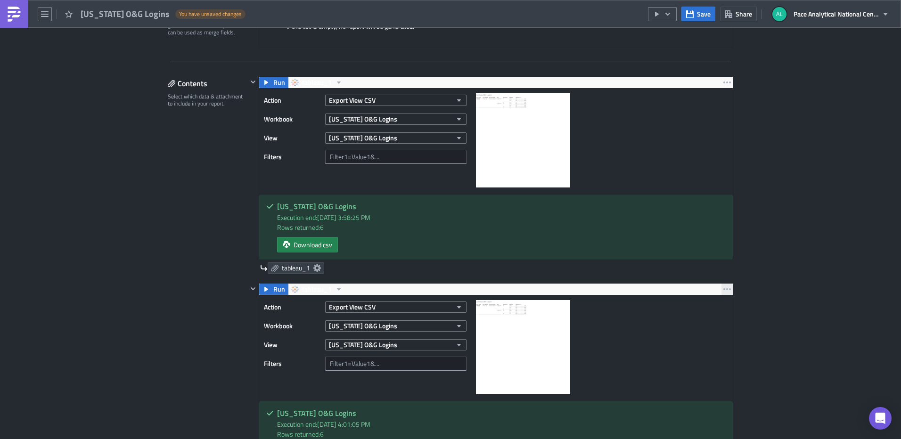
click at [723, 288] on icon "button" at bounding box center [727, 290] width 8 height 8
click at [715, 348] on div "Remove" at bounding box center [729, 344] width 63 height 9
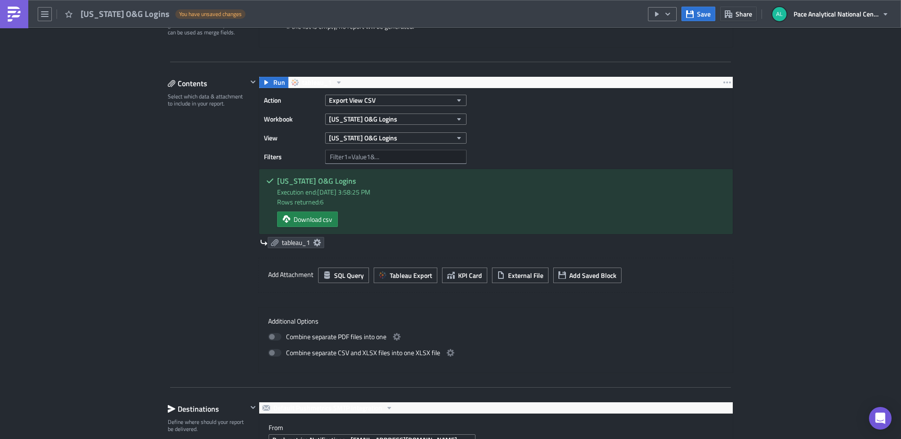
click at [776, 204] on div "Execution Log Edit " [US_STATE] O&G Logins " Draft Settings Configure the basic…" at bounding box center [450, 440] width 901 height 1339
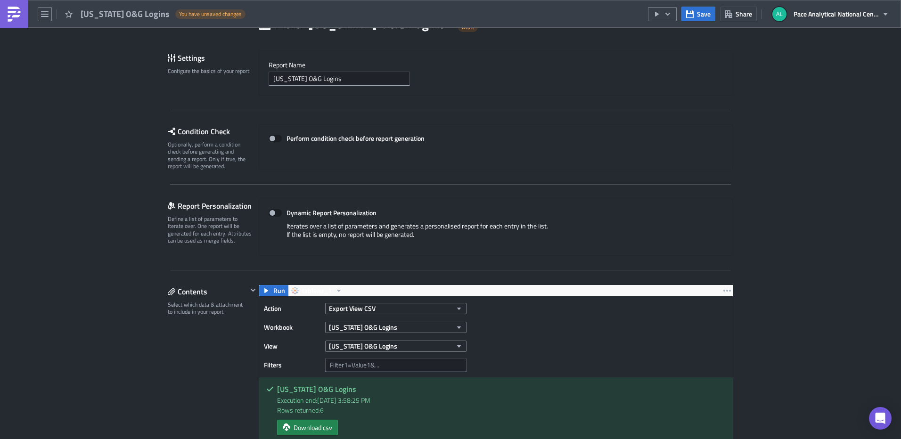
scroll to position [47, 0]
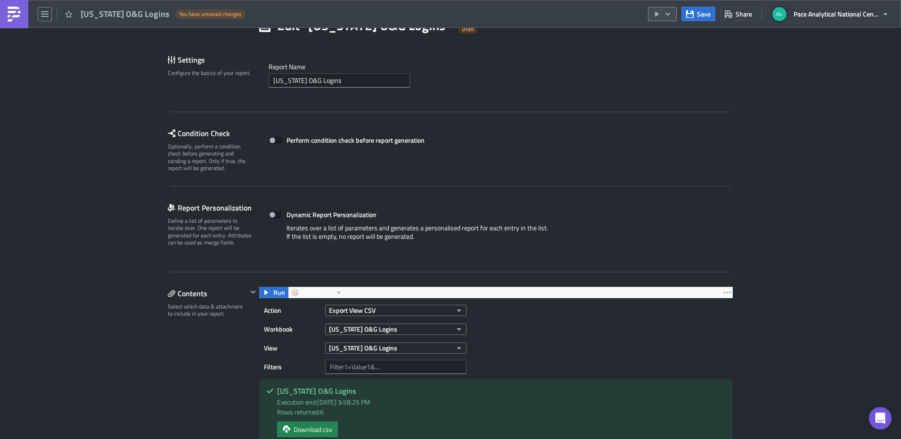
click at [670, 13] on icon "button" at bounding box center [668, 14] width 8 height 8
click at [669, 37] on div "Send Just to Me" at bounding box center [691, 37] width 74 height 9
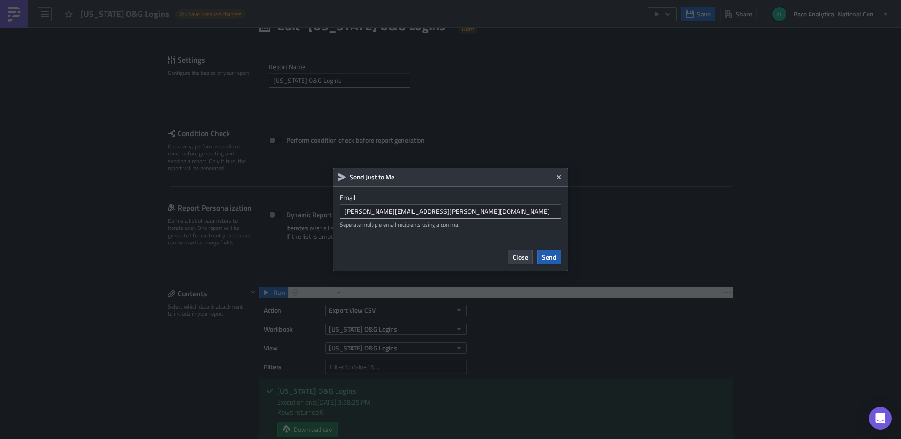
click at [551, 256] on span "Send" at bounding box center [549, 257] width 15 height 10
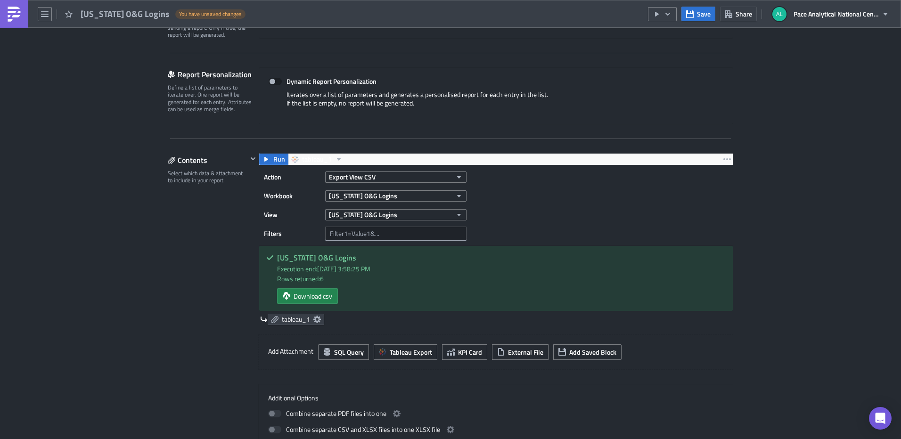
scroll to position [187, 0]
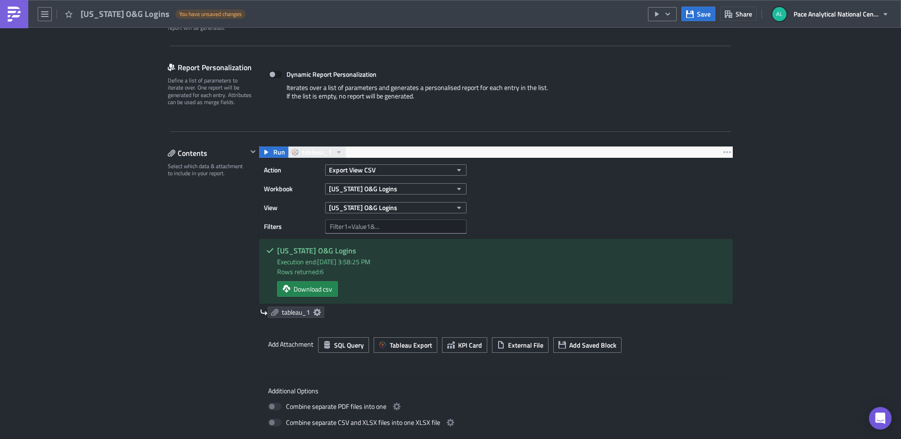
click at [335, 151] on icon "button" at bounding box center [339, 152] width 8 height 8
click at [457, 169] on icon "button" at bounding box center [459, 170] width 8 height 8
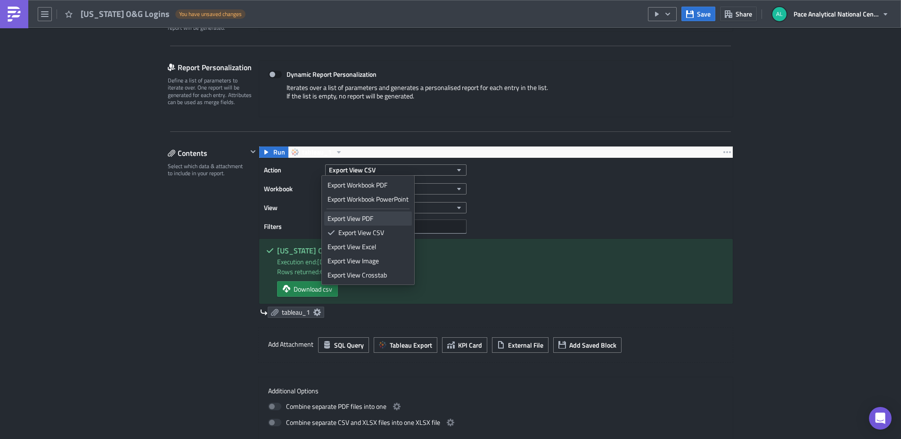
click at [362, 217] on div "Export View PDF" at bounding box center [368, 218] width 81 height 9
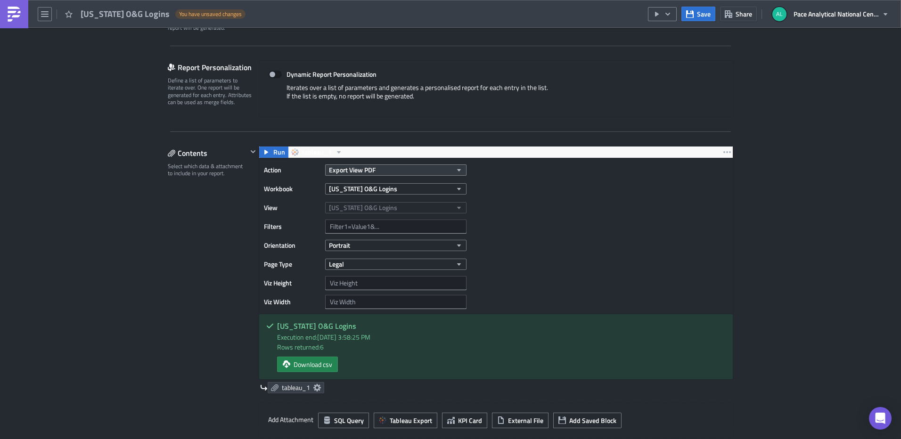
click at [428, 172] on button "Export View PDF" at bounding box center [395, 169] width 141 height 11
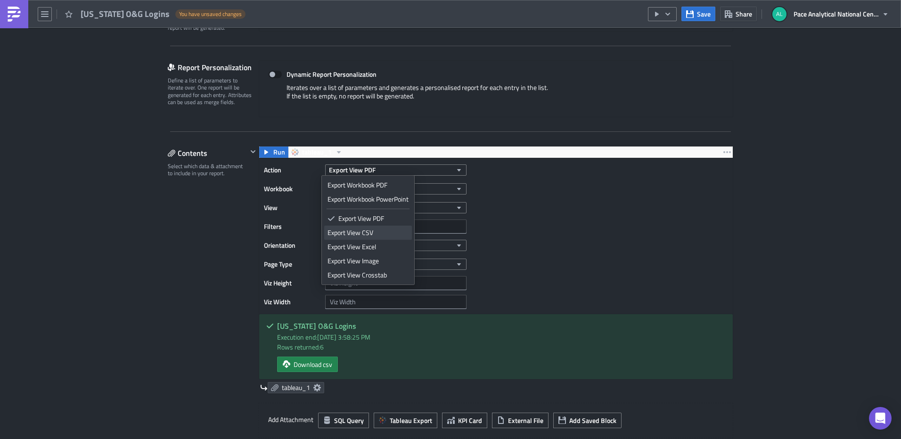
click at [361, 237] on div "Export View CSV" at bounding box center [368, 232] width 81 height 9
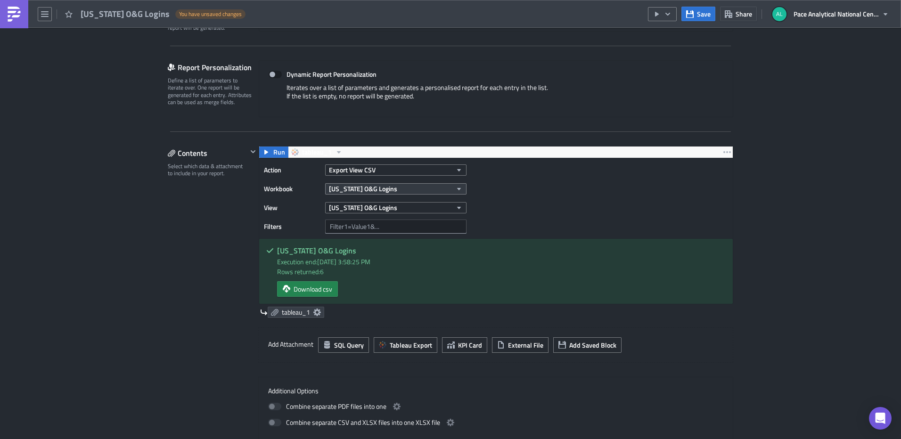
click at [416, 188] on button "[US_STATE] O&G Logins" at bounding box center [395, 188] width 141 height 11
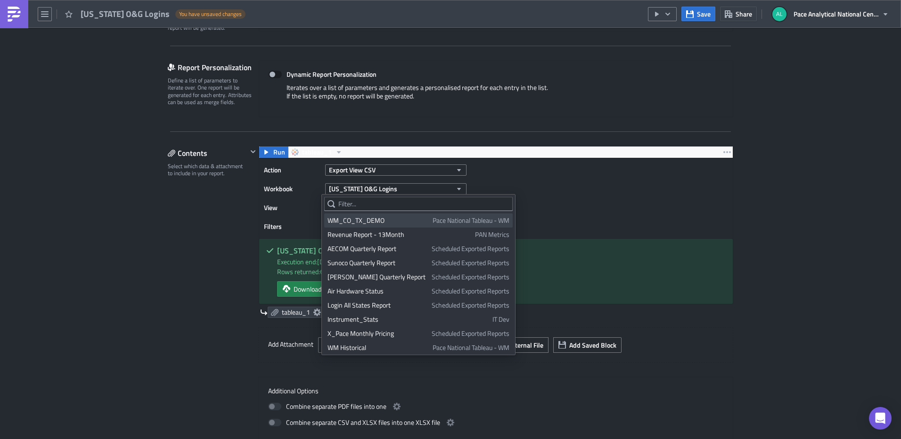
click at [363, 217] on div "WM_CO_TX_DEMO" at bounding box center [379, 220] width 102 height 9
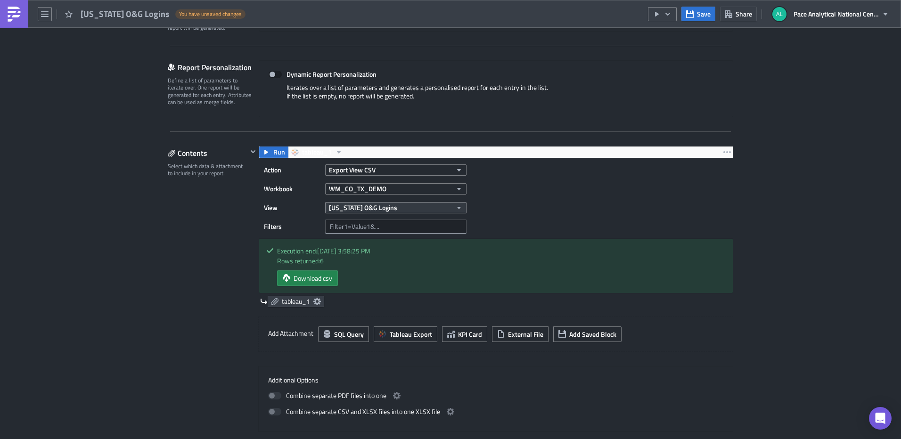
click at [459, 209] on icon "button" at bounding box center [459, 208] width 8 height 8
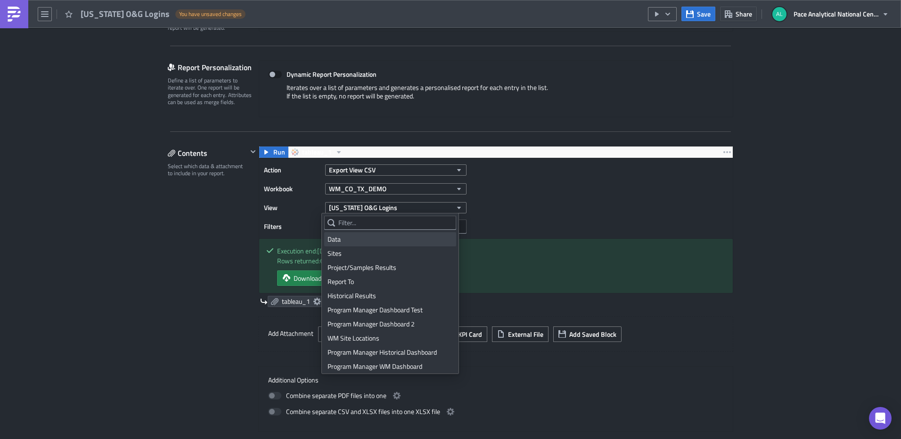
click at [361, 242] on div "Data" at bounding box center [390, 239] width 125 height 9
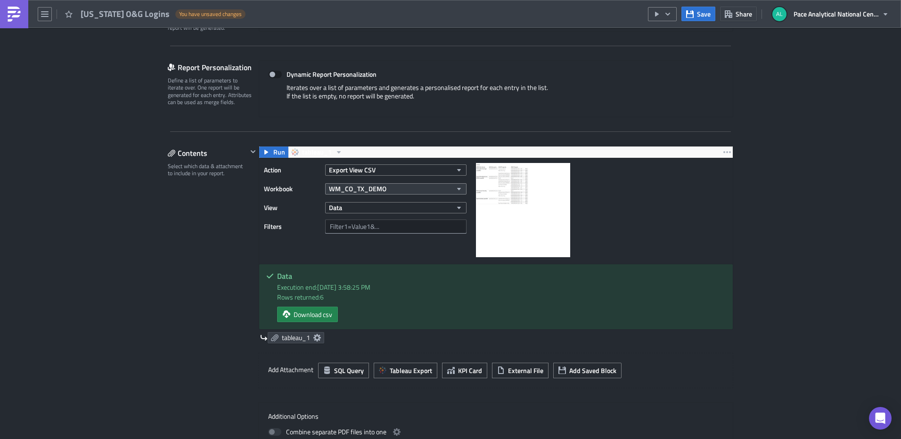
click at [455, 188] on icon "button" at bounding box center [459, 189] width 8 height 8
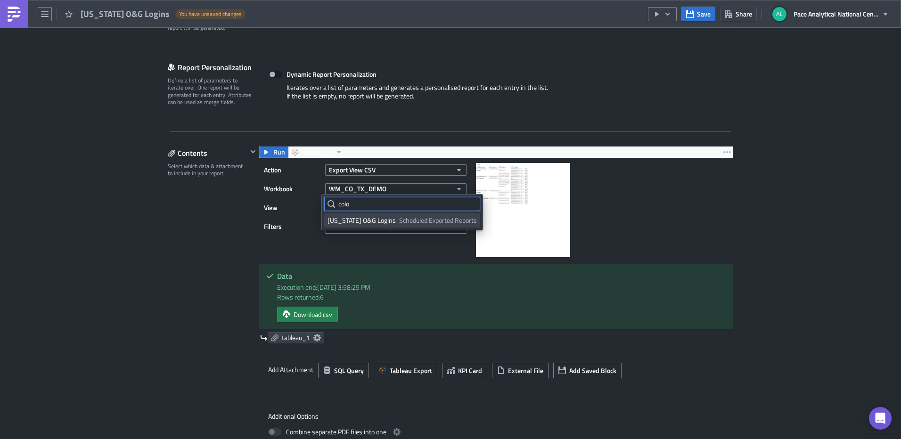
type input "colo"
click at [333, 221] on div "[US_STATE] O&G Logins" at bounding box center [362, 220] width 68 height 9
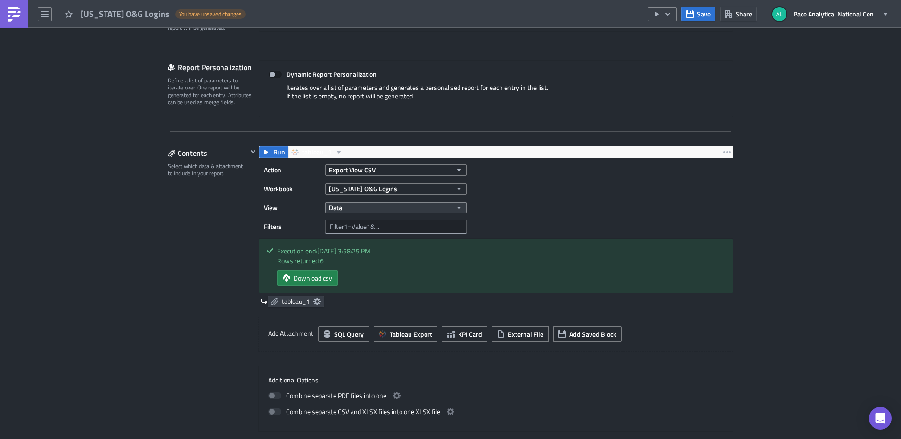
click at [455, 209] on icon "button" at bounding box center [459, 208] width 8 height 8
click at [359, 238] on div "[US_STATE] O&G Logins" at bounding box center [369, 239] width 83 height 9
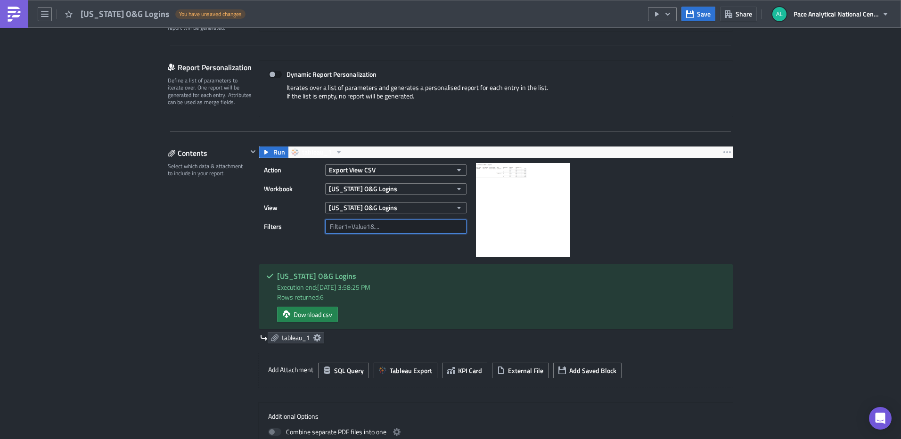
click at [361, 224] on input "text" at bounding box center [395, 227] width 141 height 14
click at [395, 228] on input "text" at bounding box center [395, 227] width 141 height 14
click at [419, 226] on input "text" at bounding box center [395, 227] width 141 height 14
click at [385, 227] on input "text" at bounding box center [395, 227] width 141 height 14
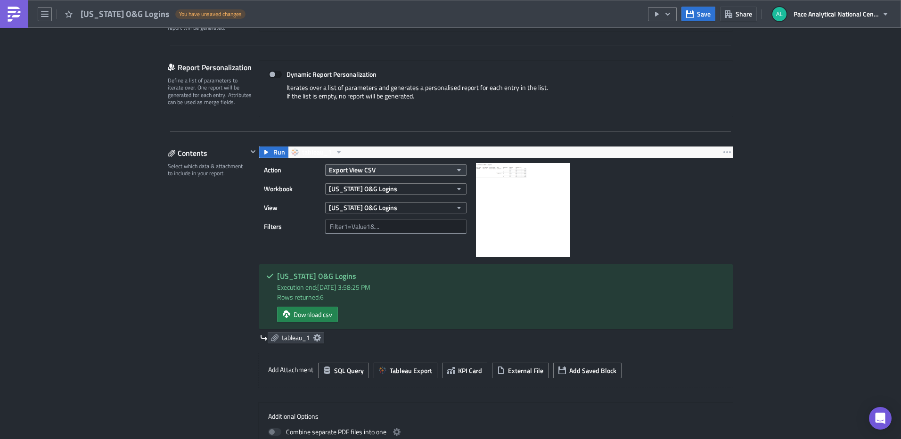
click at [457, 170] on icon "button" at bounding box center [459, 170] width 4 height 2
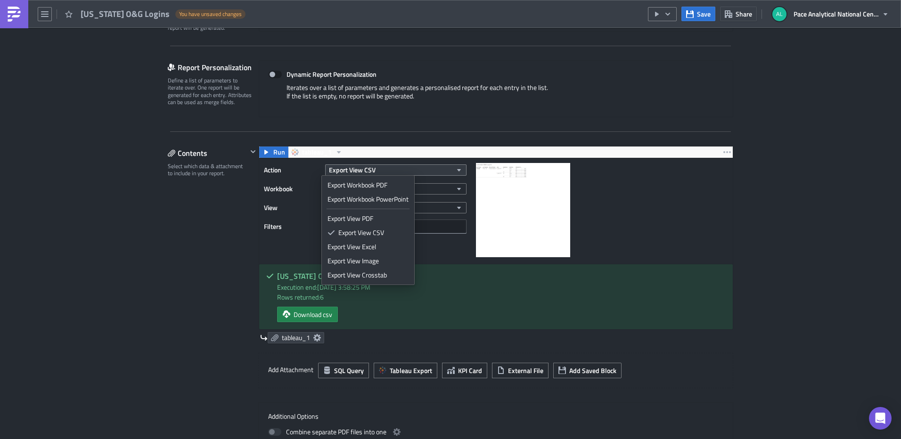
click at [457, 170] on icon "button" at bounding box center [459, 170] width 4 height 2
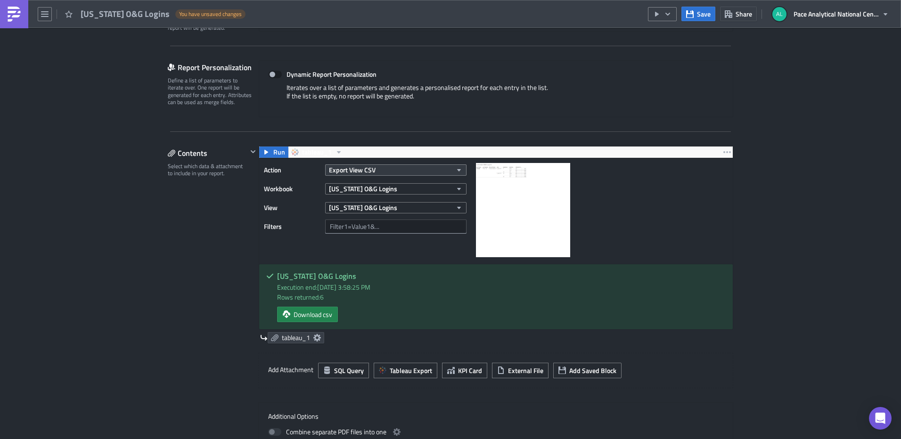
click at [457, 170] on icon "button" at bounding box center [459, 170] width 4 height 2
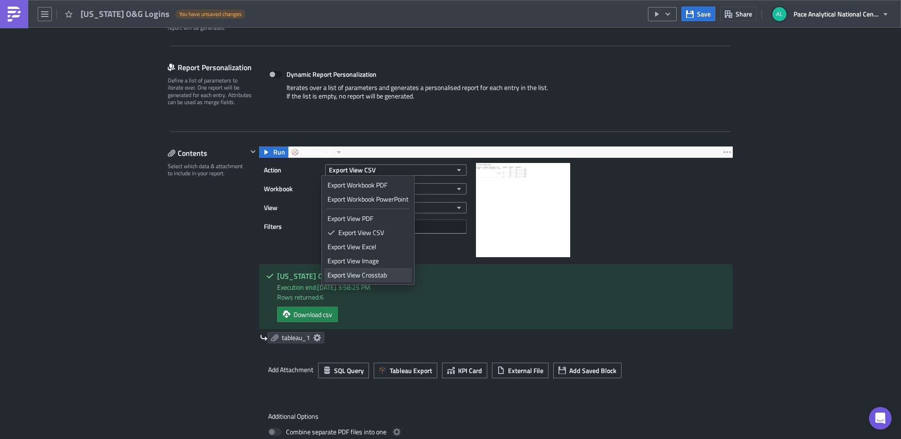
click at [368, 274] on div "Export View Crosstab" at bounding box center [368, 275] width 81 height 9
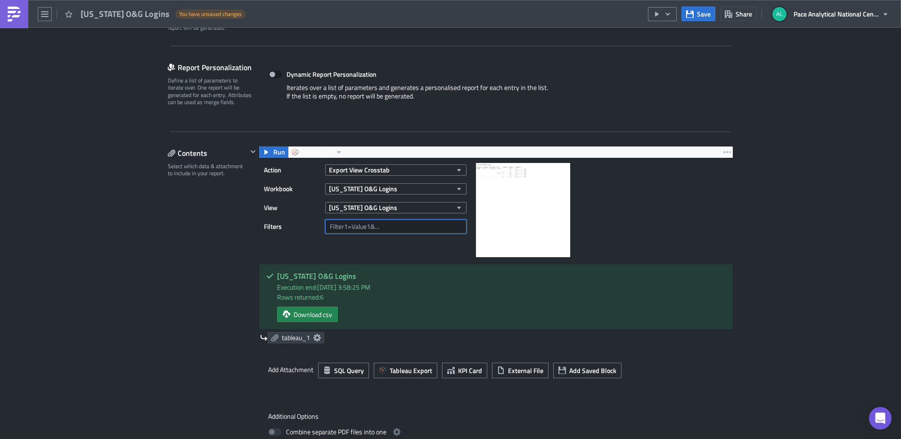
click at [376, 221] on input "text" at bounding box center [395, 227] width 141 height 14
click at [264, 224] on label "Filters" at bounding box center [292, 227] width 57 height 14
click at [374, 231] on input "text" at bounding box center [395, 227] width 141 height 14
click at [426, 169] on button "Export View Crosstab" at bounding box center [395, 169] width 141 height 11
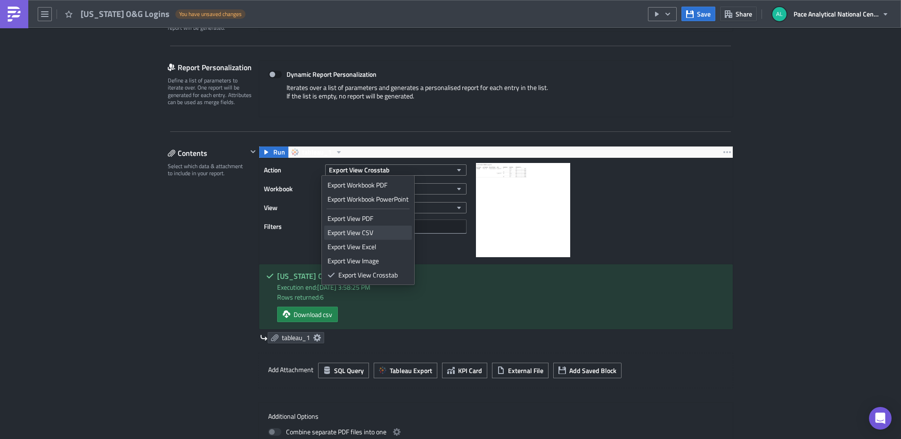
click at [370, 231] on div "Export View CSV" at bounding box center [368, 232] width 81 height 9
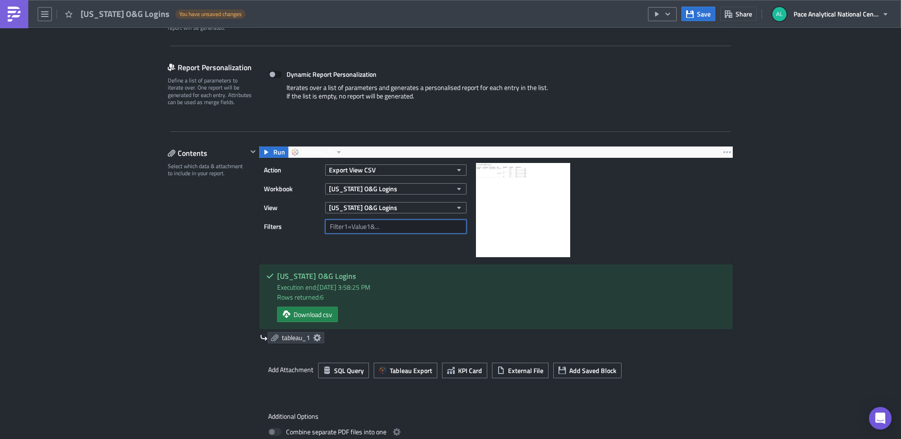
click at [403, 230] on input "text" at bounding box center [395, 227] width 141 height 14
click at [661, 213] on div "Action Export View CSV Workbook [US_STATE] O&G Logins View [US_STATE] O&G Login…" at bounding box center [496, 211] width 474 height 106
click at [314, 337] on icon at bounding box center [317, 338] width 8 height 8
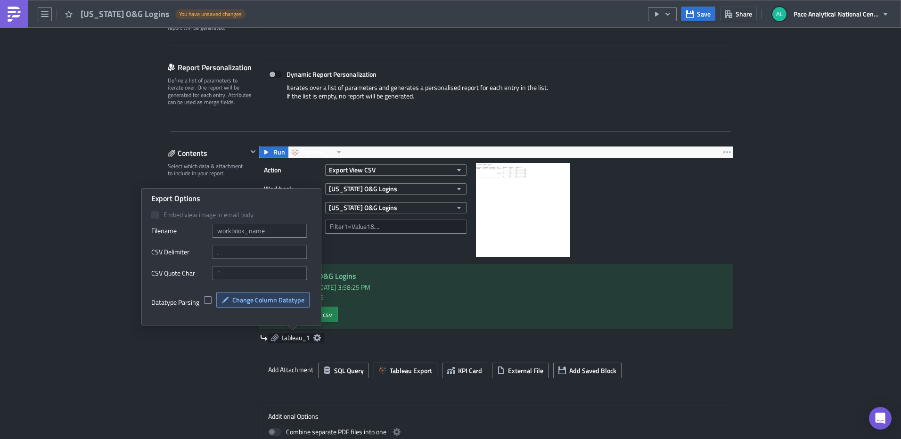
click at [266, 300] on span "Change Column Datatype" at bounding box center [268, 300] width 72 height 10
click at [208, 297] on span at bounding box center [208, 300] width 8 height 8
click at [208, 297] on input "checkbox" at bounding box center [209, 300] width 6 height 6
checkbox input "true"
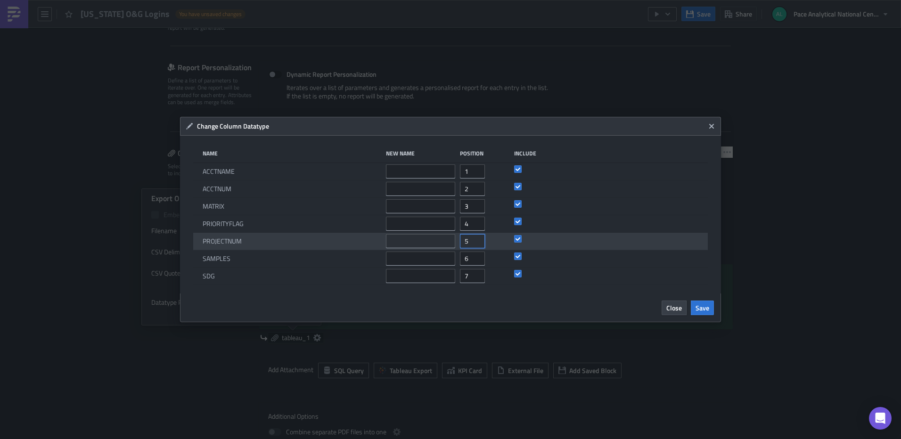
drag, startPoint x: 470, startPoint y: 242, endPoint x: 465, endPoint y: 242, distance: 5.2
click at [465, 242] on input "5" at bounding box center [472, 241] width 25 height 14
type input "3"
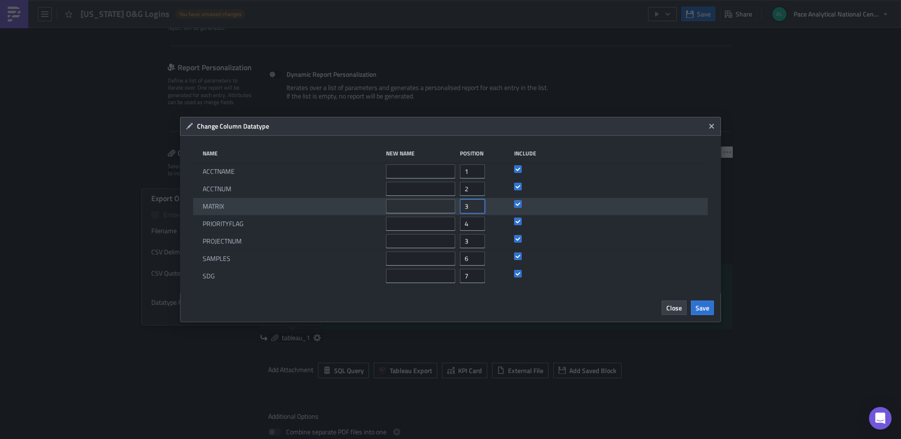
drag, startPoint x: 469, startPoint y: 206, endPoint x: 462, endPoint y: 206, distance: 7.6
click at [462, 206] on input "3" at bounding box center [472, 206] width 25 height 14
type input "4"
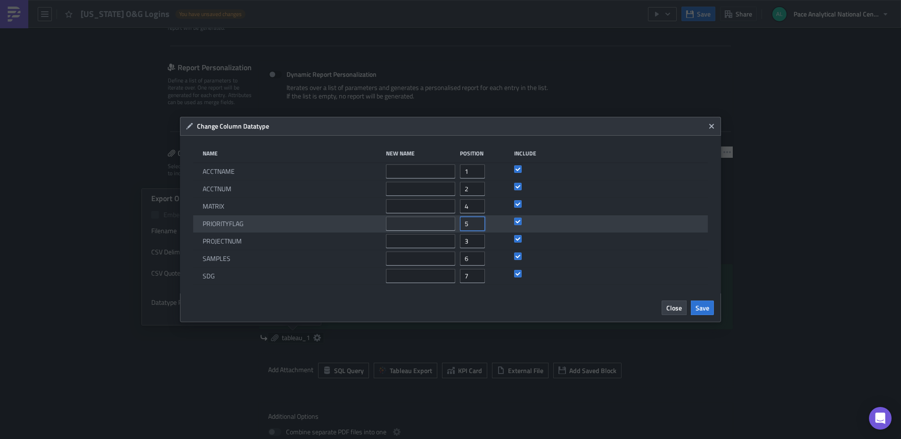
type input "5"
click at [477, 219] on input "5" at bounding box center [472, 224] width 25 height 14
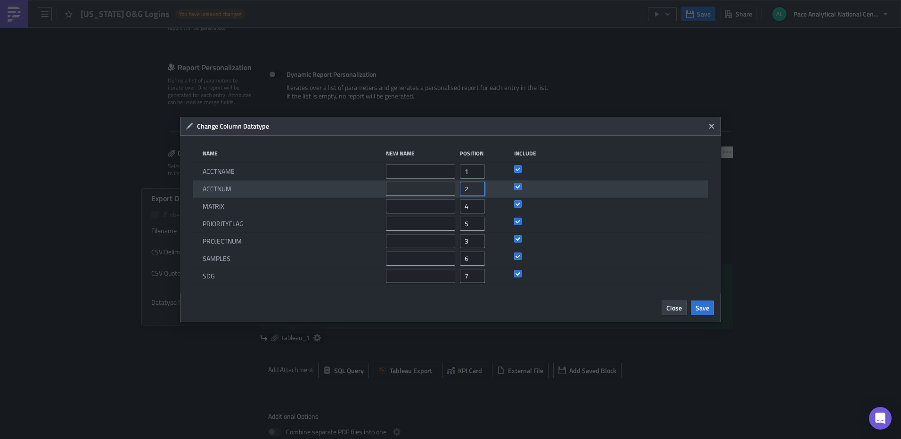
click at [469, 189] on input "2" at bounding box center [472, 189] width 25 height 14
type input "1"
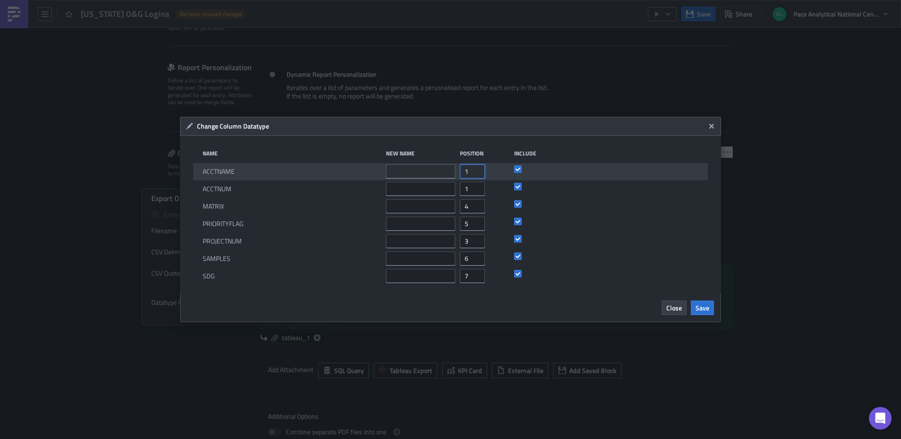
click at [471, 172] on input "1" at bounding box center [472, 171] width 25 height 14
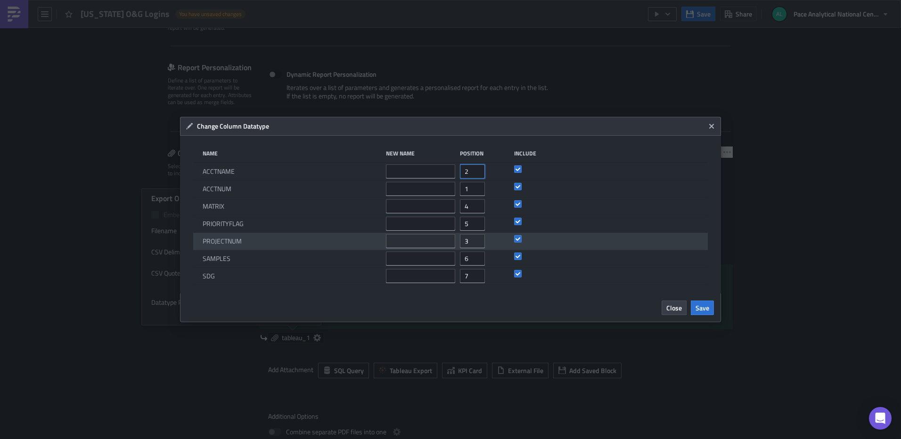
type input "2"
click at [471, 239] on input "3" at bounding box center [472, 241] width 25 height 14
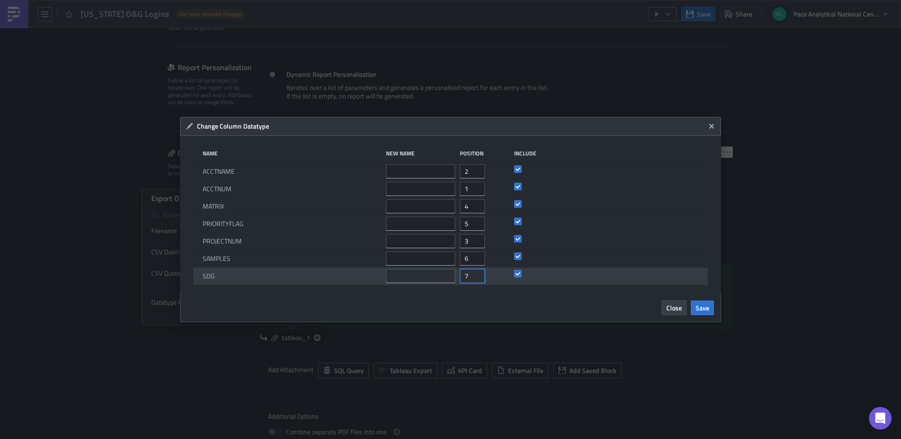
click at [467, 277] on input "7" at bounding box center [472, 276] width 25 height 14
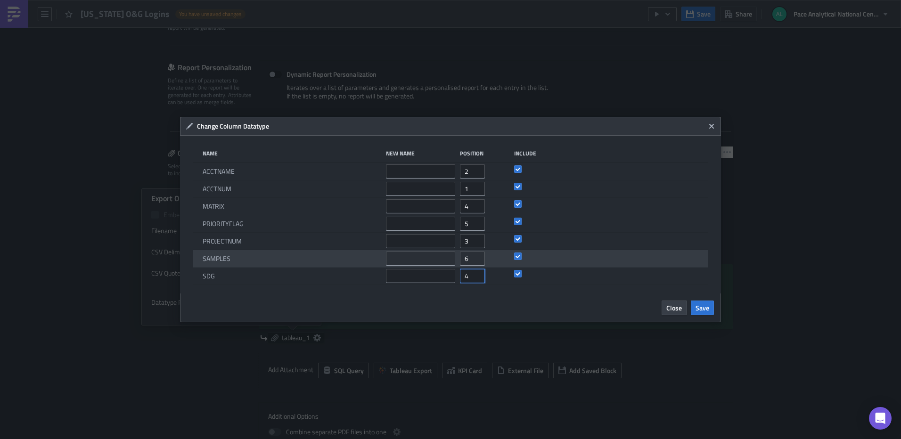
type input "4"
click at [469, 255] on input "6" at bounding box center [472, 259] width 25 height 14
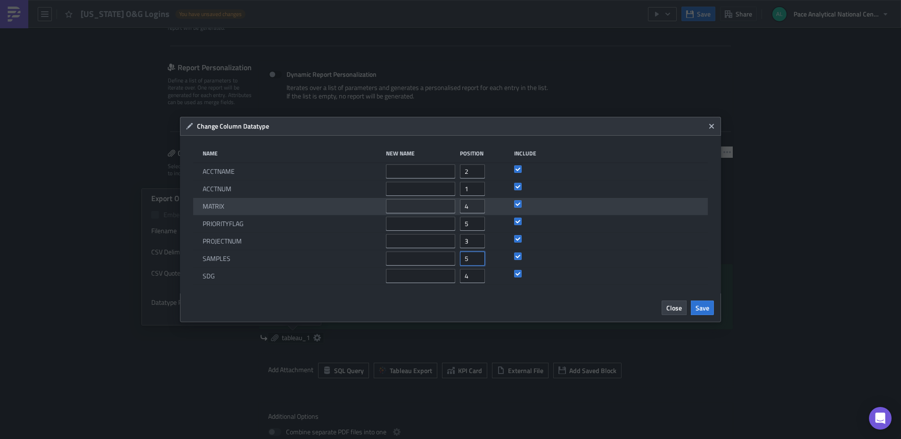
type input "5"
click at [470, 203] on input "4" at bounding box center [472, 206] width 25 height 14
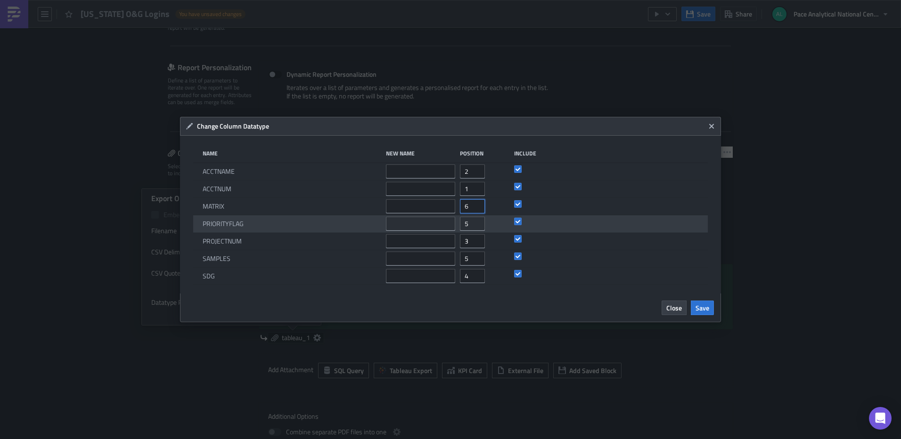
type input "6"
click at [472, 223] on input "5" at bounding box center [472, 224] width 25 height 14
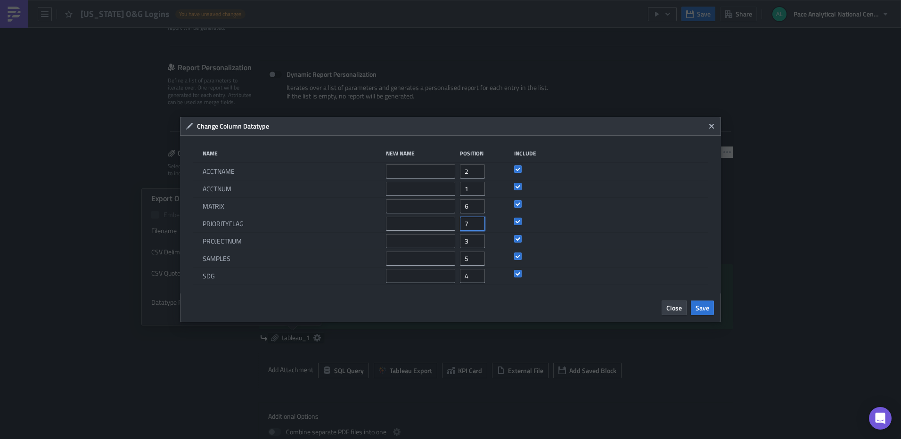
type input "7"
click at [592, 298] on div "Close Save" at bounding box center [450, 308] width 541 height 29
click at [704, 306] on span "Save" at bounding box center [703, 308] width 14 height 10
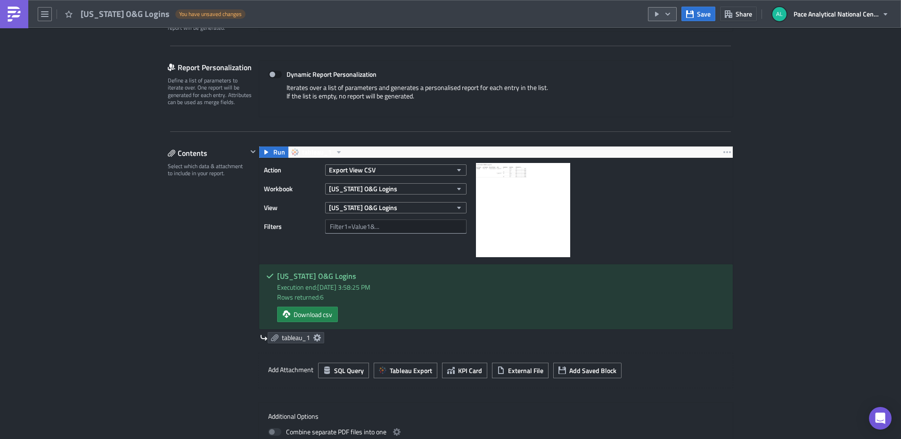
click at [666, 14] on icon "button" at bounding box center [668, 14] width 8 height 8
click at [673, 37] on div "Send Just to Me" at bounding box center [691, 37] width 74 height 9
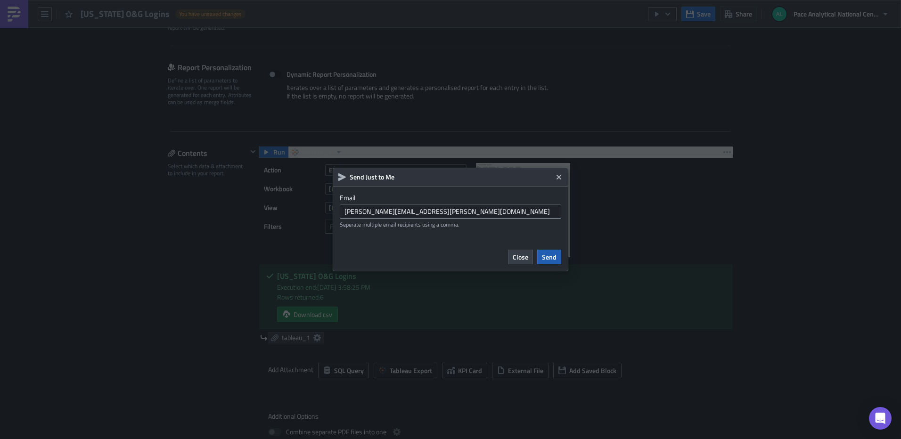
click at [547, 258] on span "Send" at bounding box center [549, 257] width 15 height 10
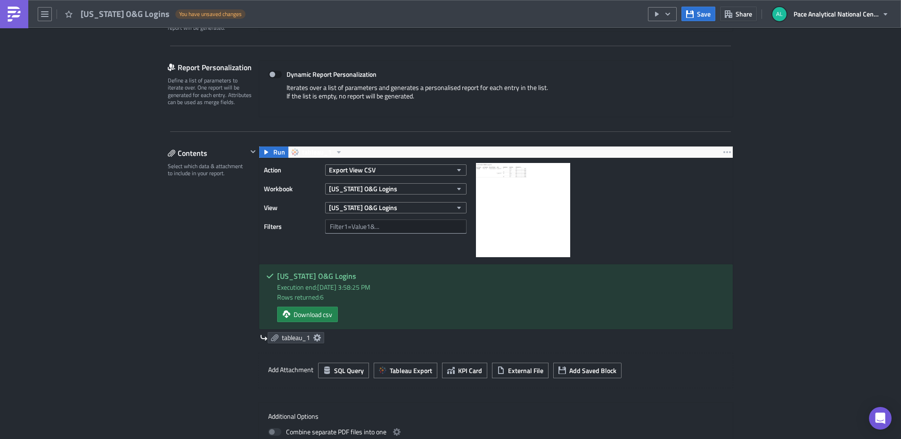
click at [314, 338] on icon at bounding box center [317, 338] width 8 height 8
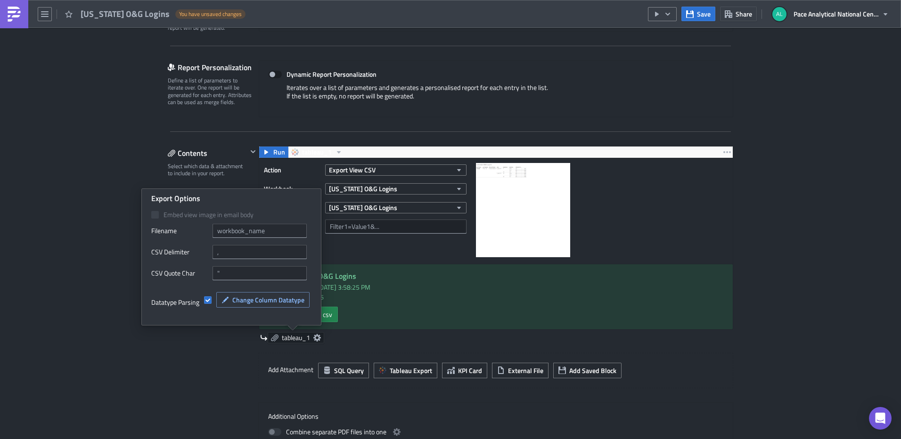
click at [314, 338] on icon at bounding box center [317, 338] width 8 height 8
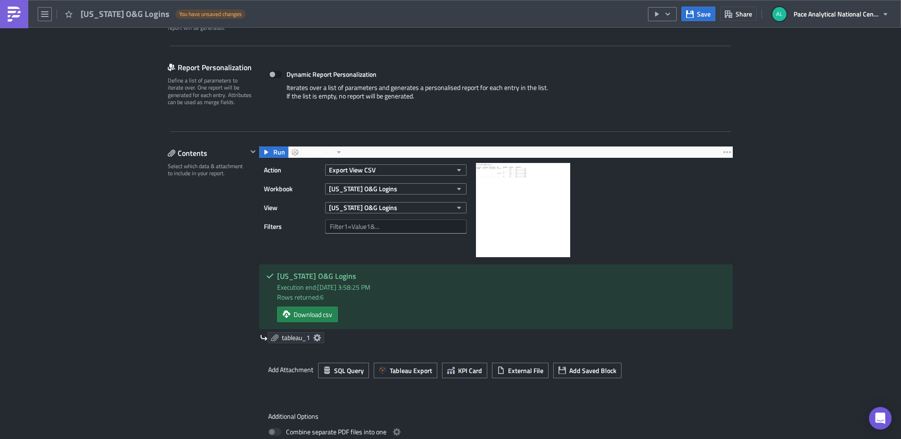
click at [314, 338] on icon at bounding box center [317, 338] width 8 height 8
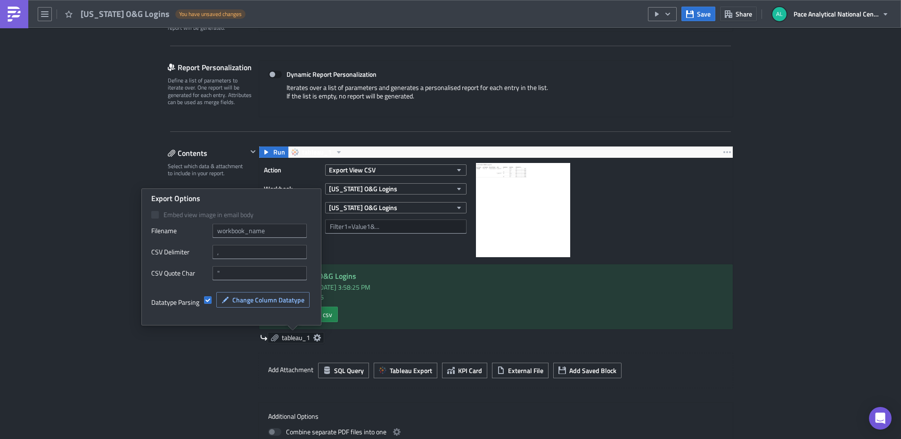
click at [314, 338] on icon at bounding box center [317, 338] width 8 height 8
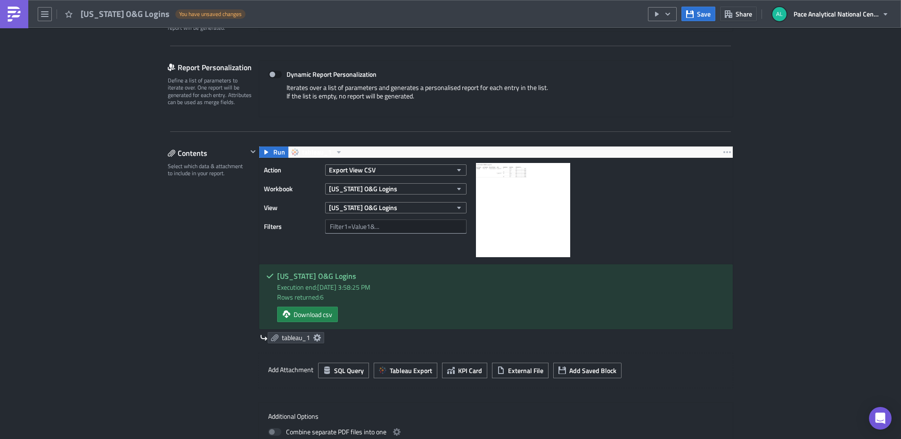
click at [168, 362] on div "Contents Select which data & attachment to include in your report." at bounding box center [208, 307] width 80 height 322
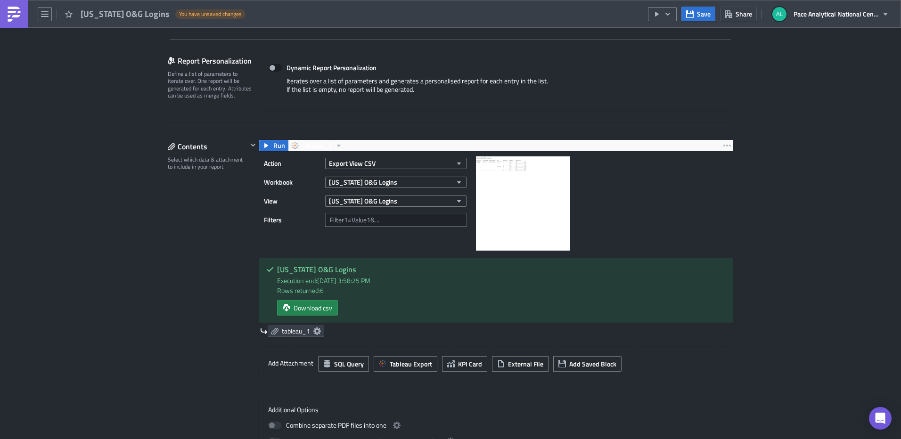
scroll to position [184, 0]
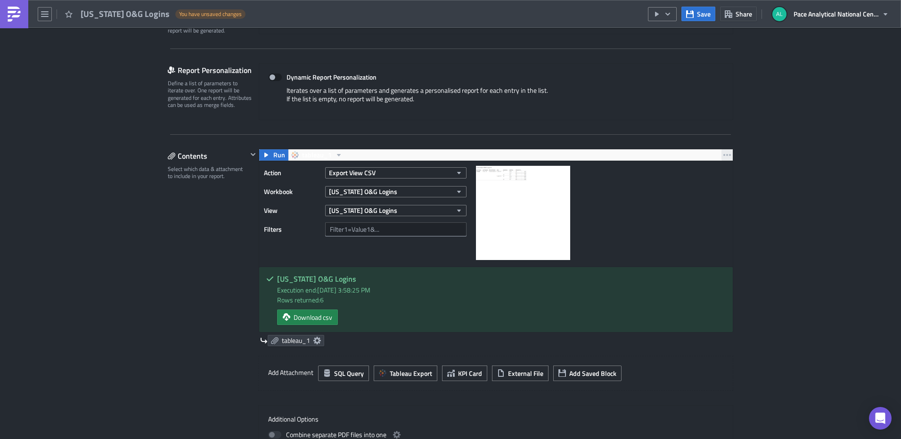
click at [724, 155] on icon "button" at bounding box center [727, 155] width 8 height 2
click at [711, 210] on div "Remove" at bounding box center [729, 210] width 63 height 9
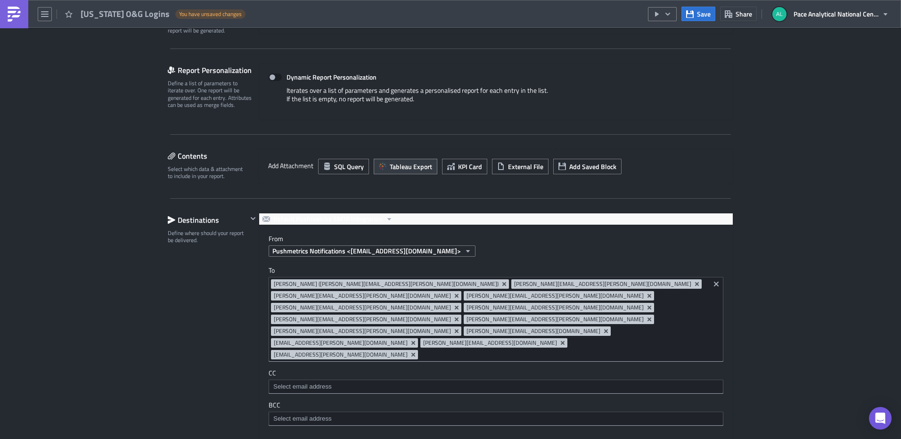
click at [396, 167] on span "Tableau Export" at bounding box center [411, 167] width 42 height 10
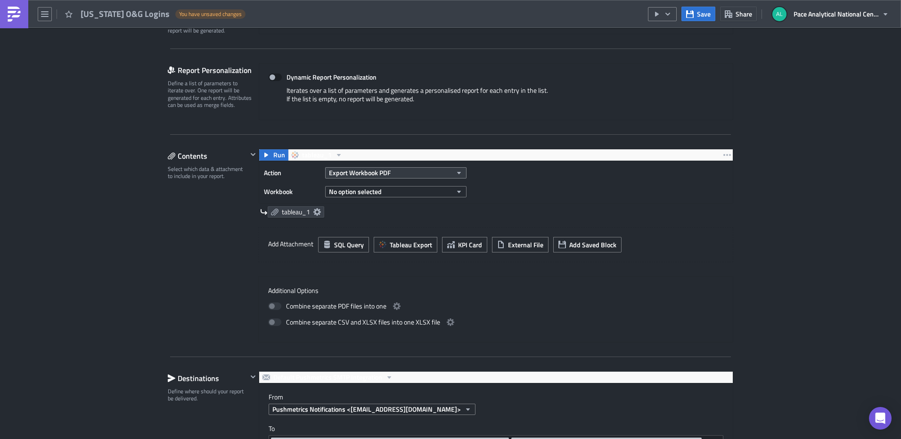
click at [459, 171] on icon "button" at bounding box center [459, 173] width 8 height 8
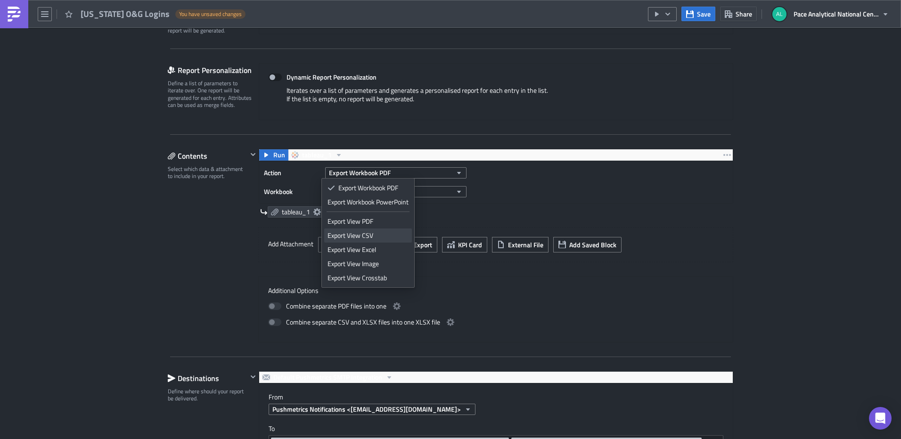
click at [371, 231] on div "Export View CSV" at bounding box center [368, 235] width 81 height 9
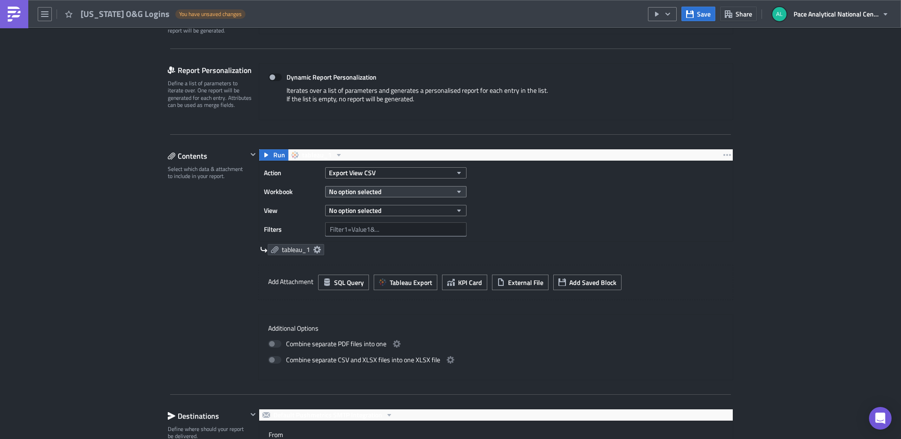
click at [457, 191] on icon "button" at bounding box center [459, 192] width 4 height 2
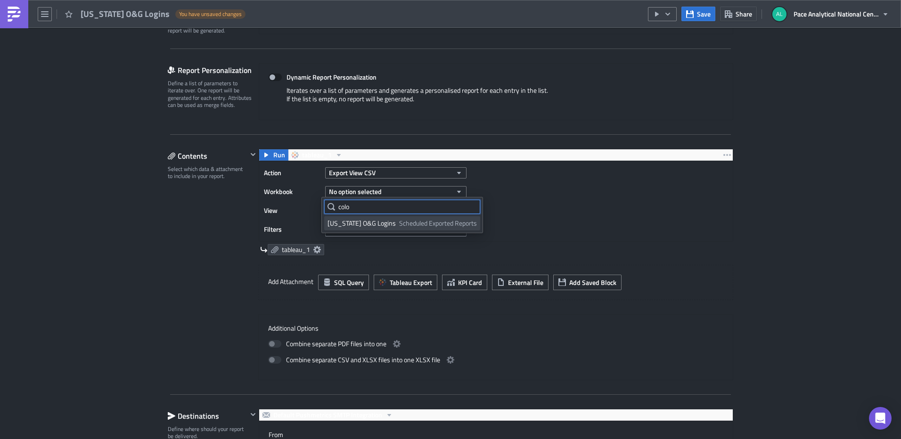
type input "colo"
click at [337, 225] on div "[US_STATE] O&G Logins" at bounding box center [362, 223] width 68 height 9
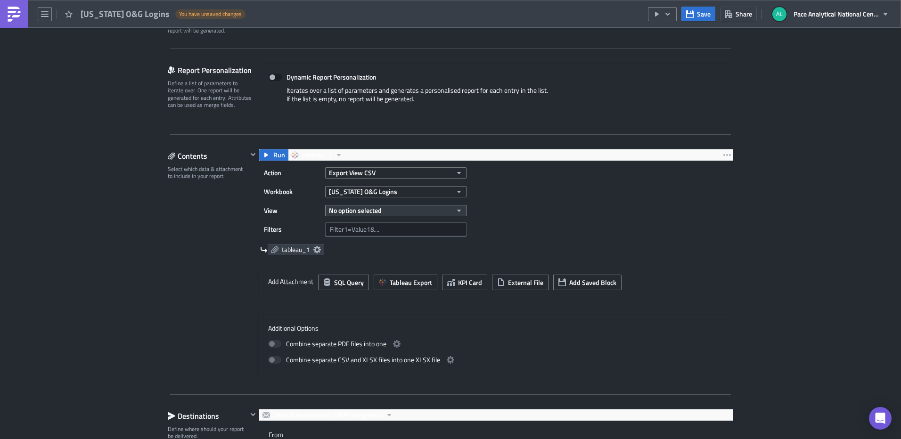
click at [457, 211] on icon "button" at bounding box center [459, 211] width 4 height 2
click at [355, 240] on div "[US_STATE] O&G Logins" at bounding box center [369, 242] width 83 height 9
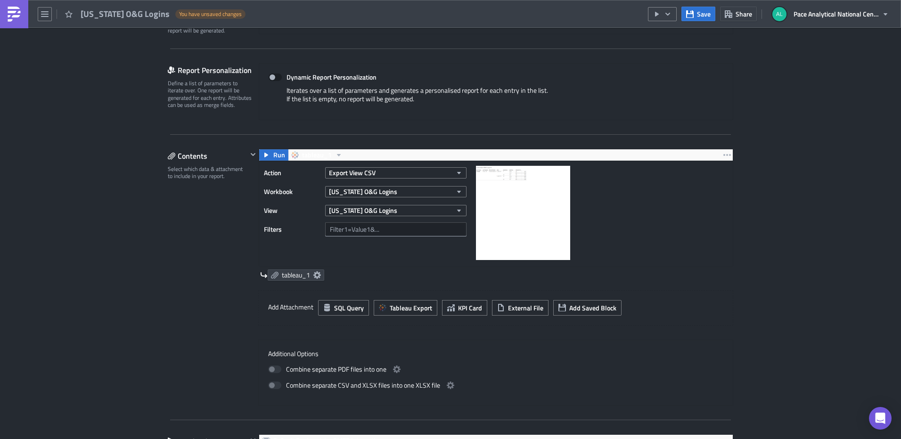
click at [511, 208] on img at bounding box center [523, 213] width 94 height 94
click at [502, 176] on img at bounding box center [523, 213] width 94 height 94
click at [313, 273] on icon at bounding box center [317, 275] width 8 height 8
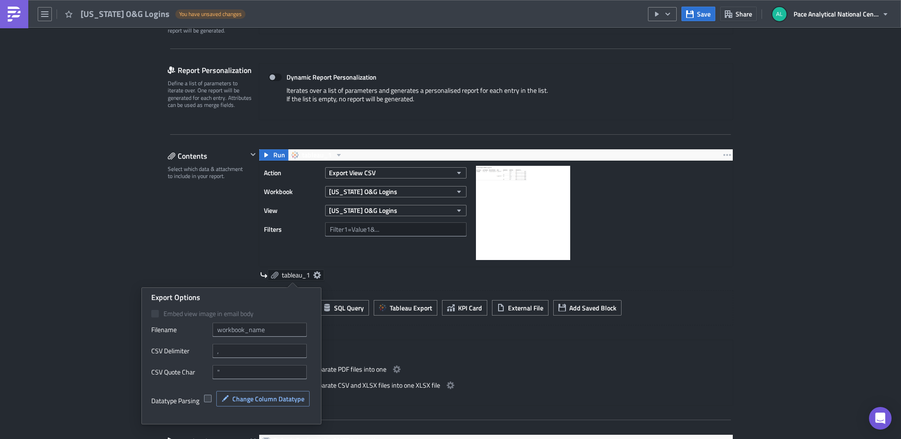
click at [208, 397] on span at bounding box center [208, 399] width 8 height 8
click at [208, 397] on input "checkbox" at bounding box center [209, 399] width 6 height 6
checkbox input "true"
click at [262, 399] on span "Change Column Datatype" at bounding box center [268, 399] width 72 height 10
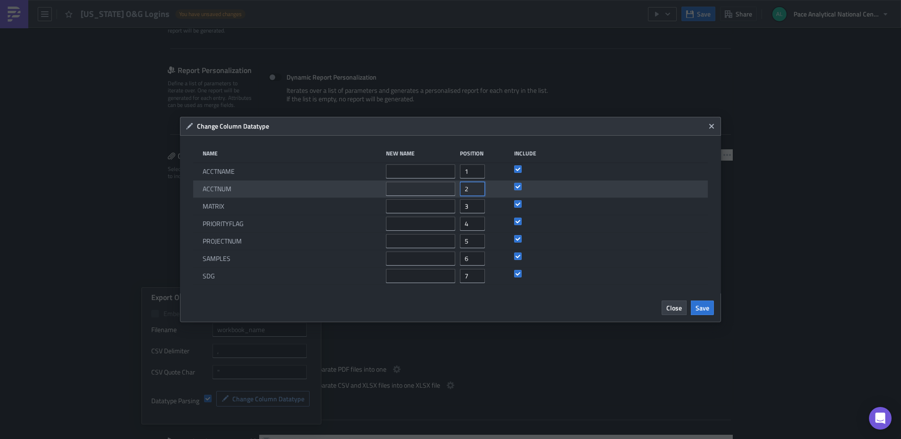
click at [469, 189] on input "2" at bounding box center [472, 189] width 25 height 14
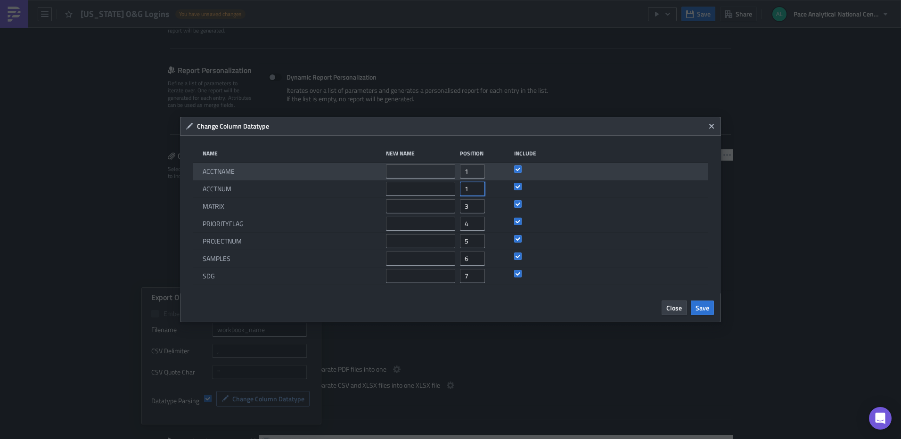
type input "1"
click at [469, 175] on input "1" at bounding box center [472, 171] width 25 height 14
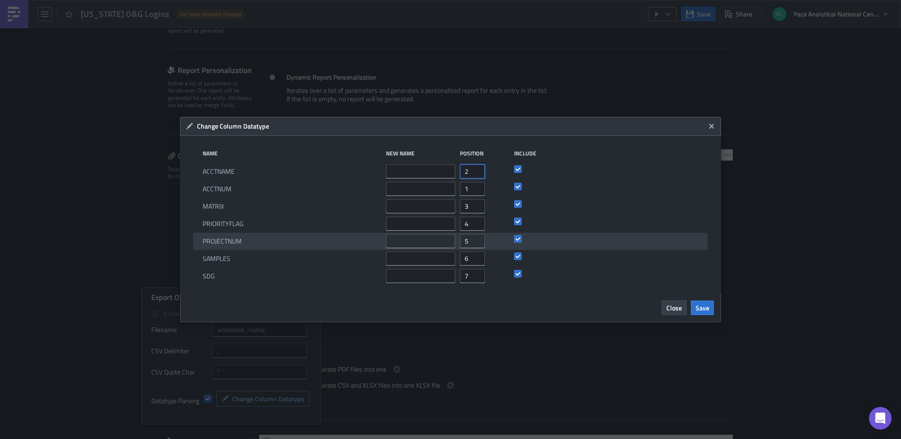
type input "2"
click at [469, 242] on input "5" at bounding box center [472, 241] width 25 height 14
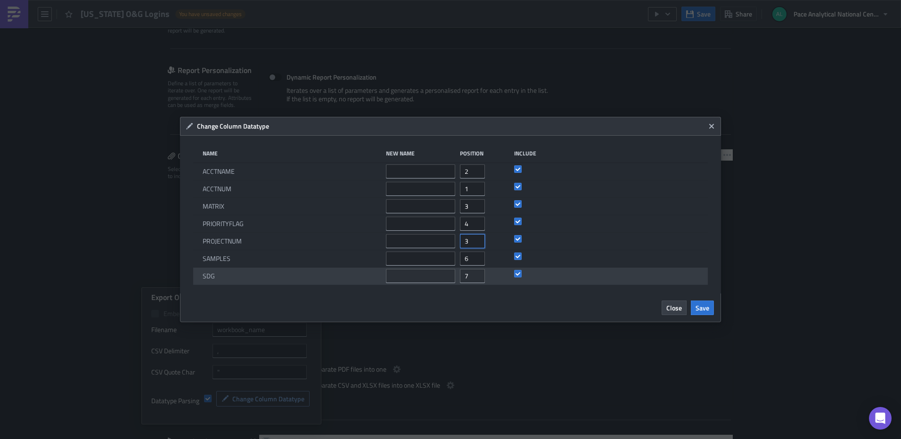
type input "3"
click at [467, 275] on input "7" at bounding box center [472, 276] width 25 height 14
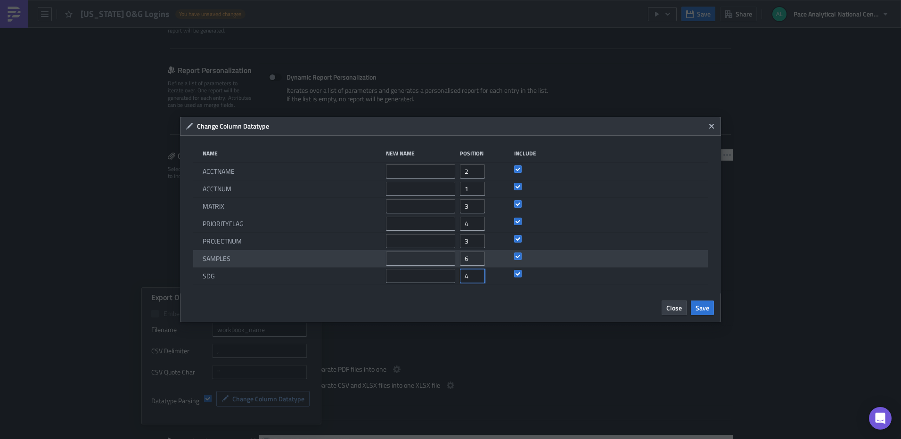
type input "4"
click at [469, 257] on input "6" at bounding box center [472, 259] width 25 height 14
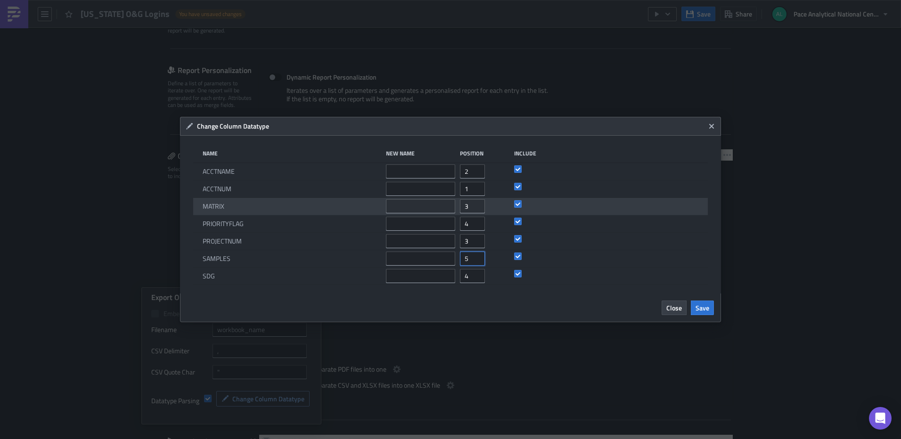
type input "5"
click at [468, 205] on input "3" at bounding box center [472, 206] width 25 height 14
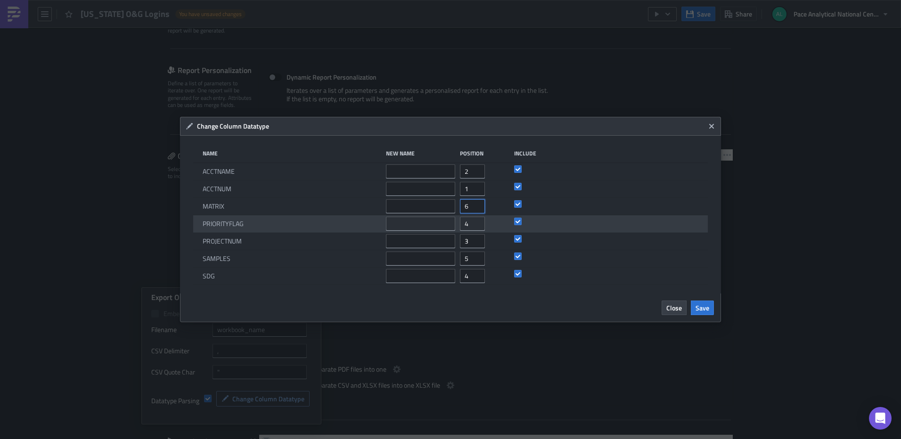
type input "6"
click at [469, 222] on input "4" at bounding box center [472, 224] width 25 height 14
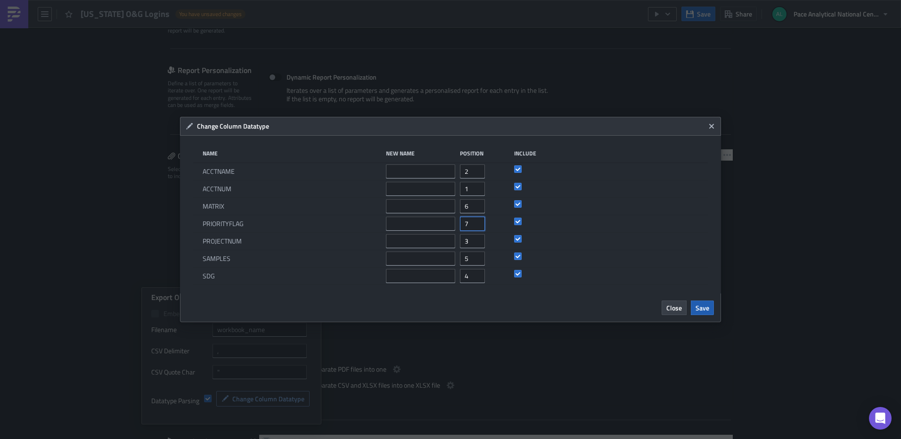
type input "7"
click at [702, 307] on span "Save" at bounding box center [703, 308] width 14 height 10
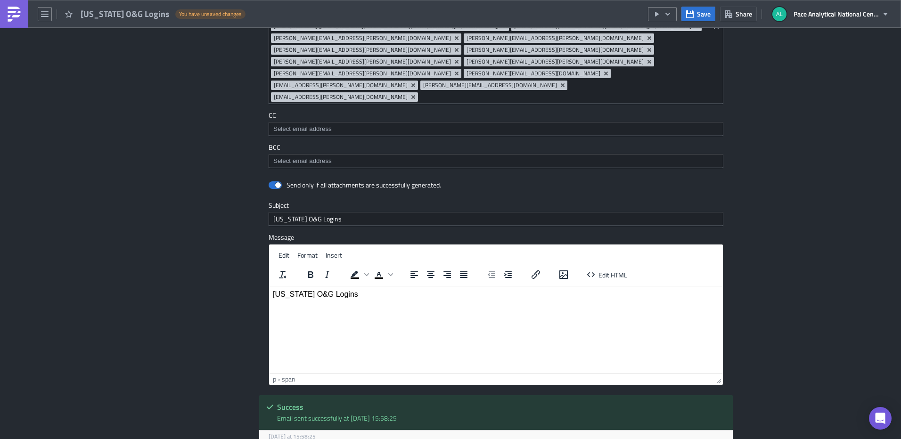
scroll to position [839, 0]
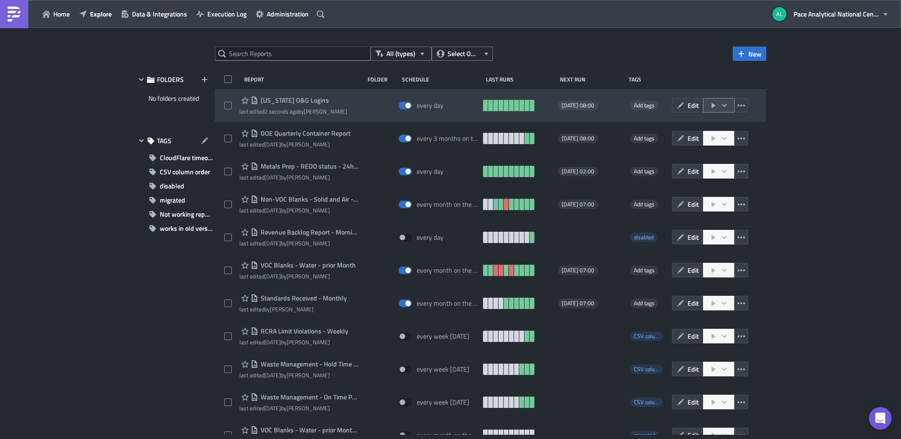
click at [721, 106] on icon "button" at bounding box center [725, 106] width 8 height 8
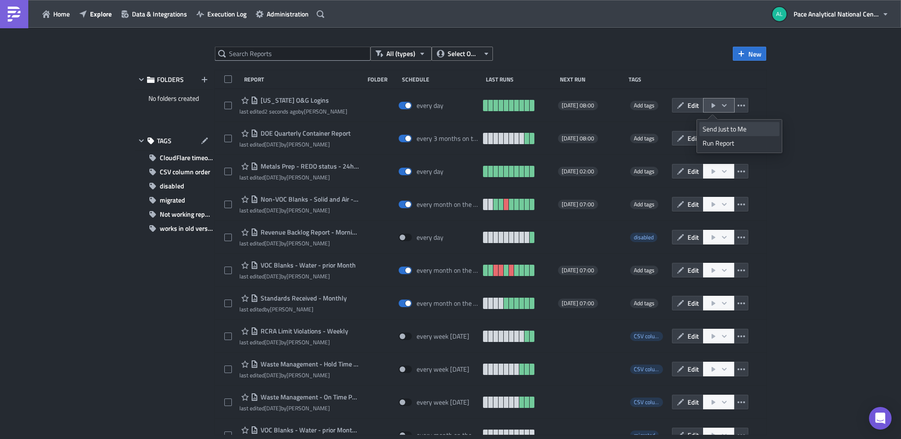
click at [724, 129] on div "Send Just to Me" at bounding box center [740, 128] width 74 height 9
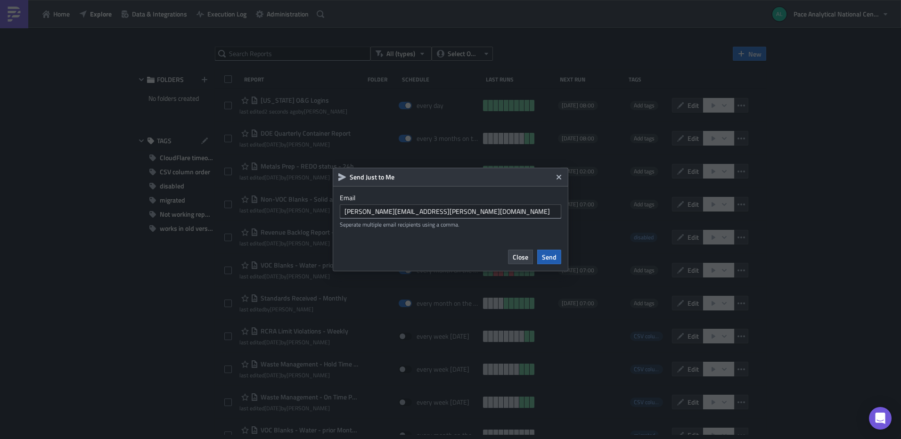
click at [551, 254] on span "Send" at bounding box center [549, 257] width 15 height 10
